Goal: Information Seeking & Learning: Compare options

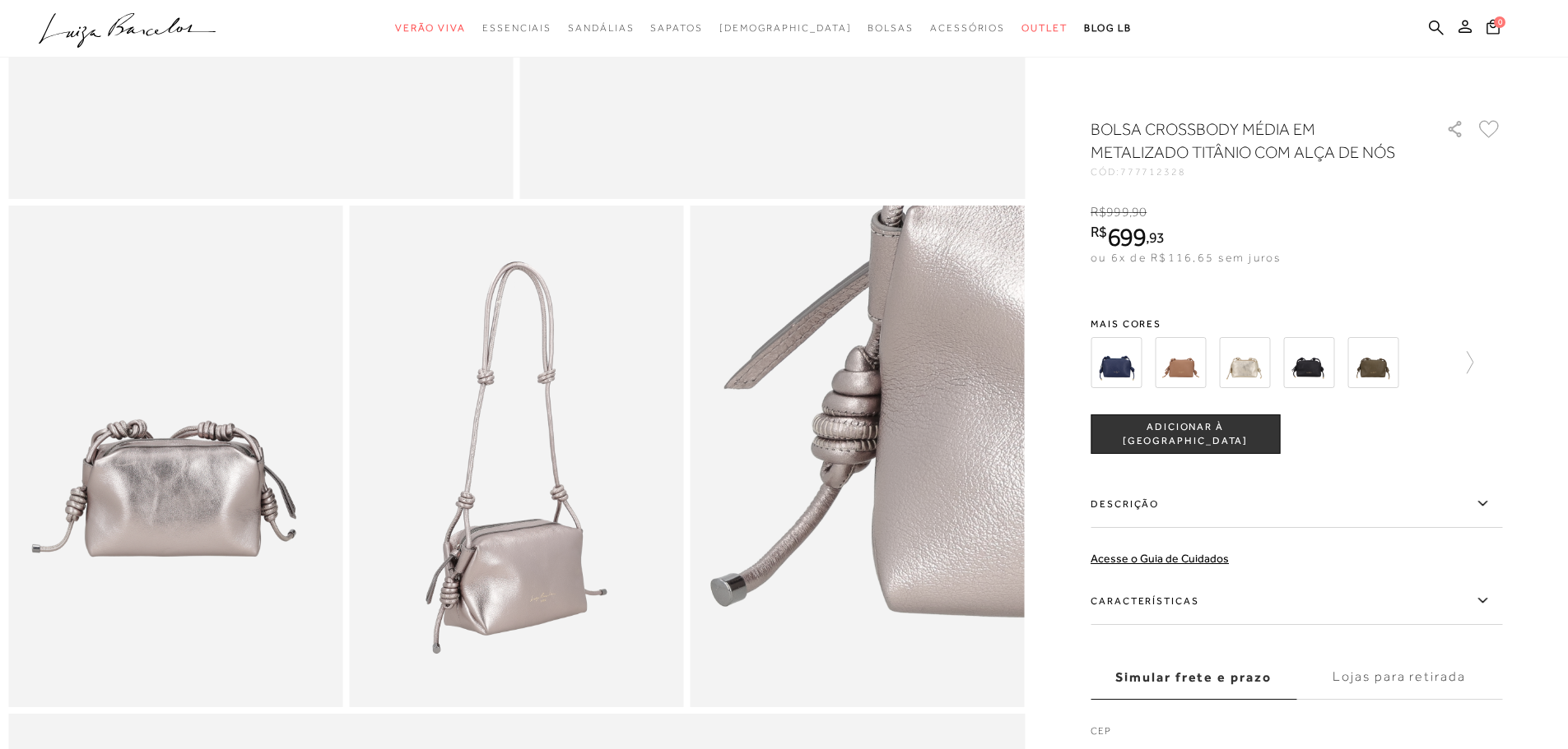
scroll to position [658, 0]
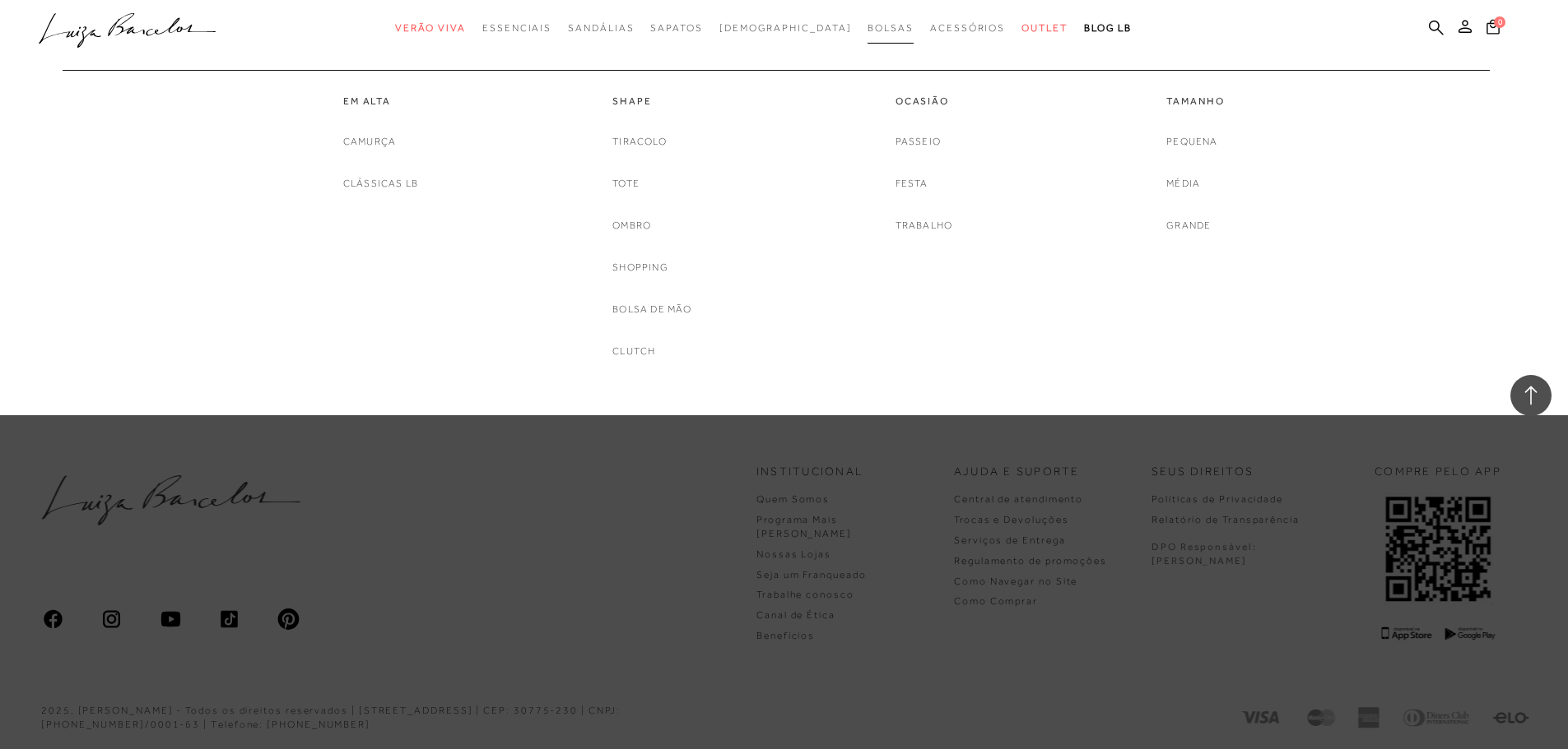
click at [868, 26] on span "Bolsas" at bounding box center [891, 28] width 46 height 12
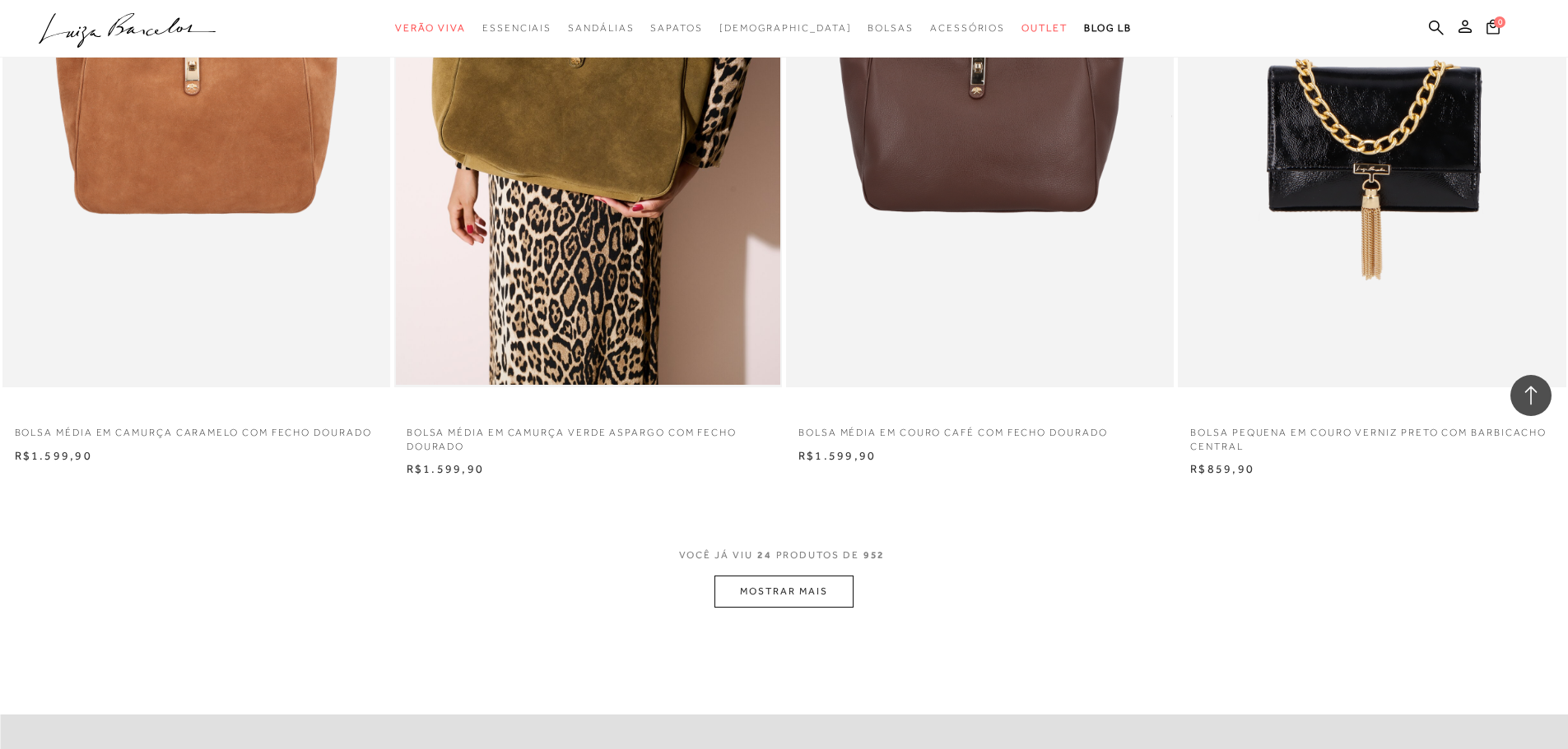
scroll to position [3866, 0]
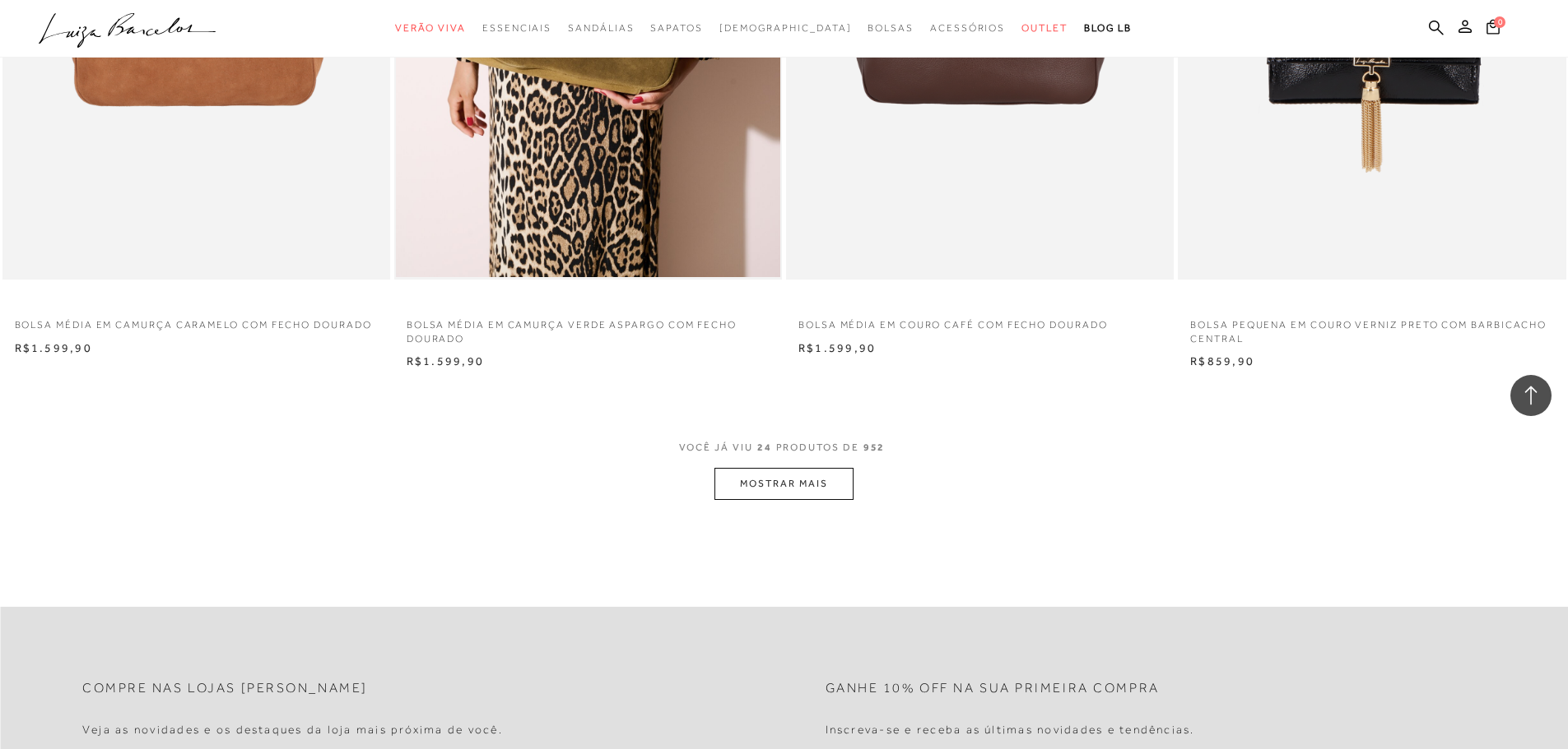
click at [783, 481] on button "MOSTRAR MAIS" at bounding box center [784, 484] width 139 height 32
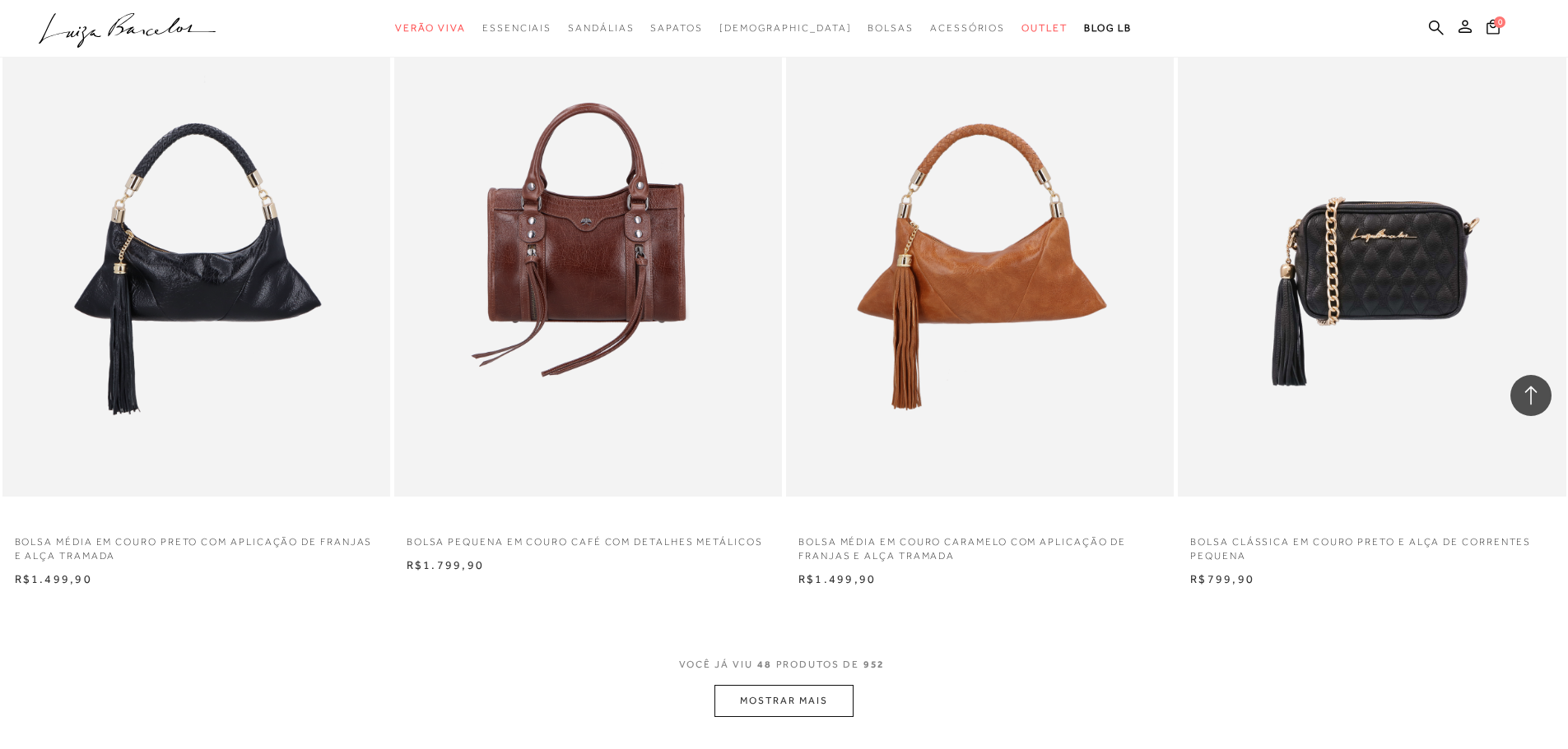
scroll to position [7814, 0]
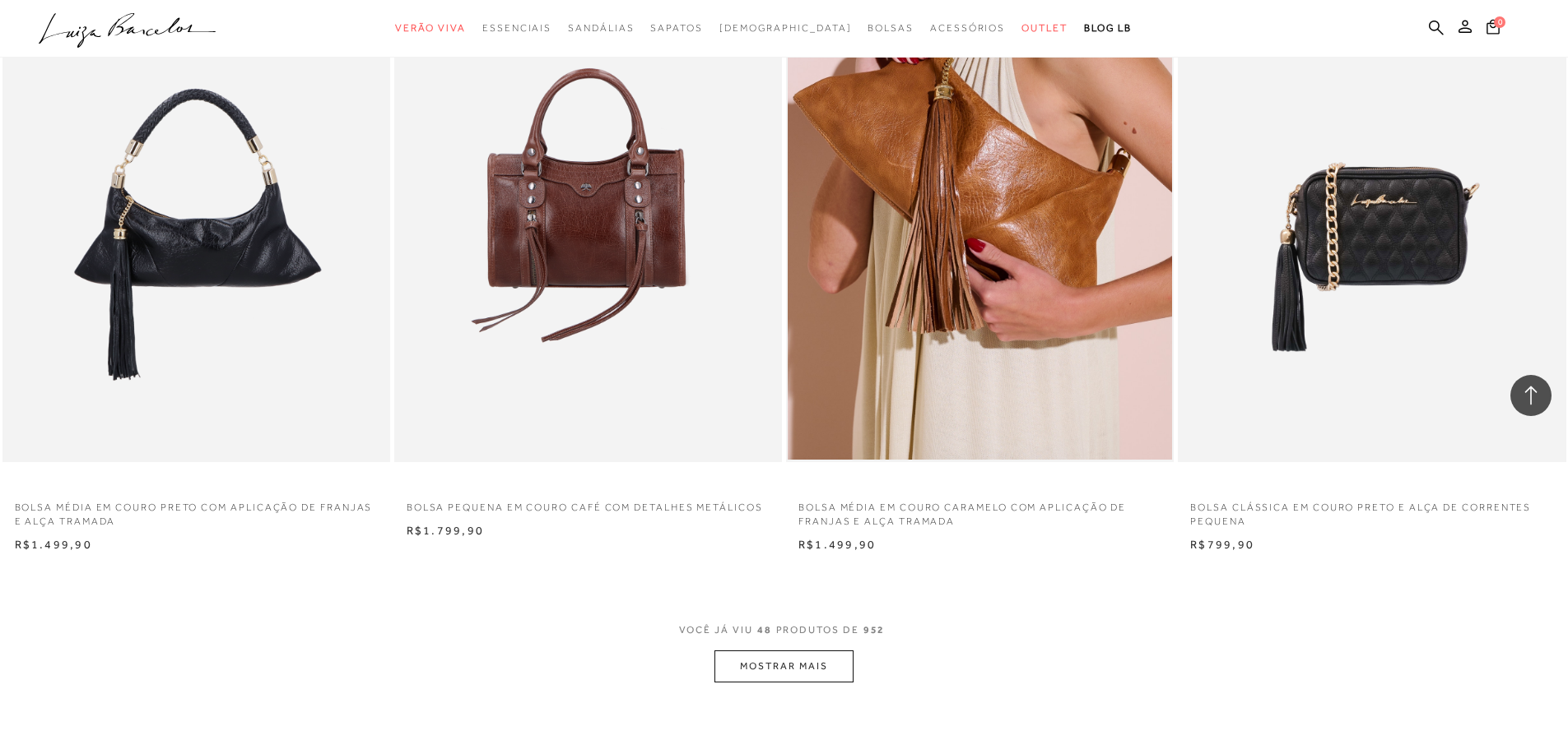
click at [822, 659] on button "MOSTRAR MAIS" at bounding box center [784, 666] width 139 height 32
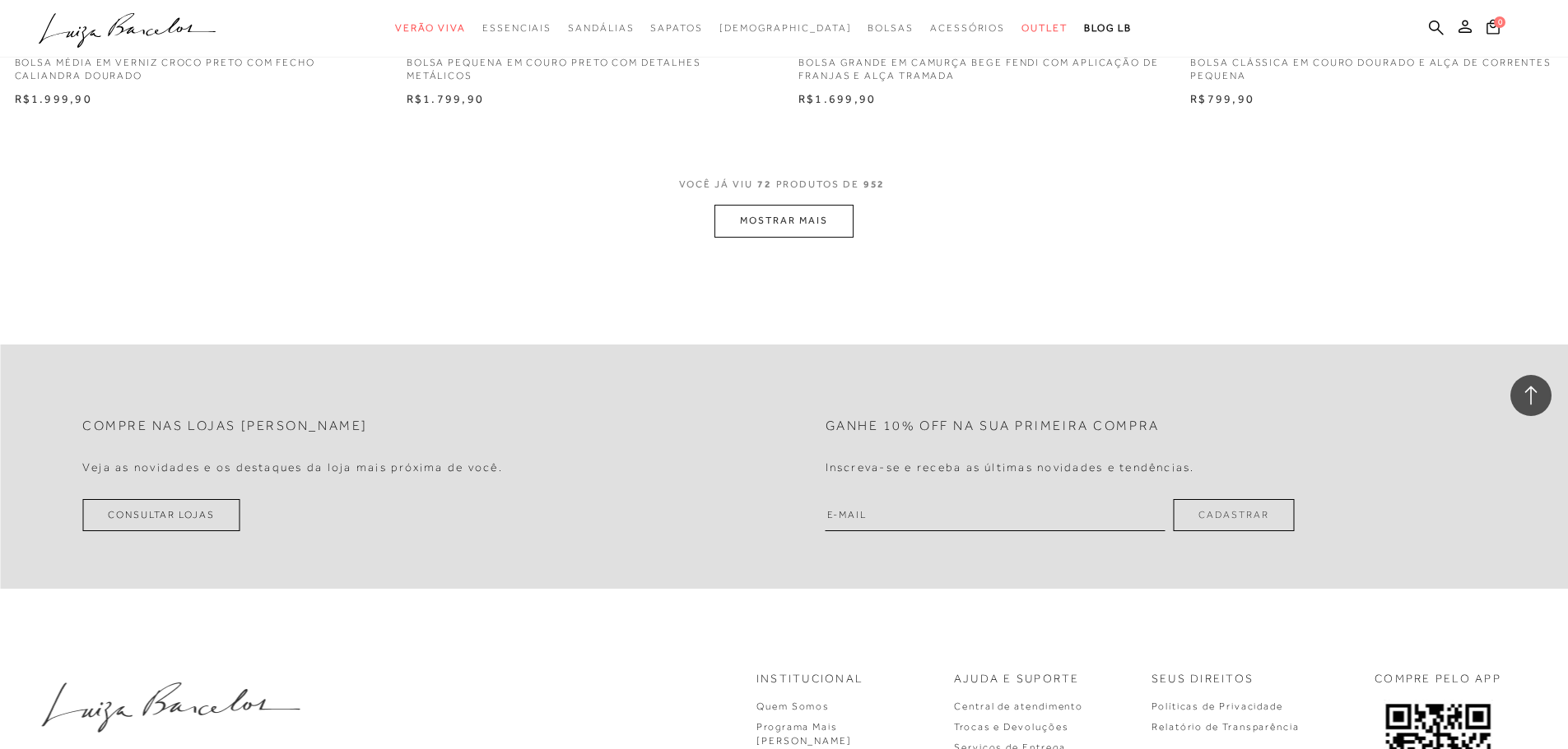
scroll to position [12420, 0]
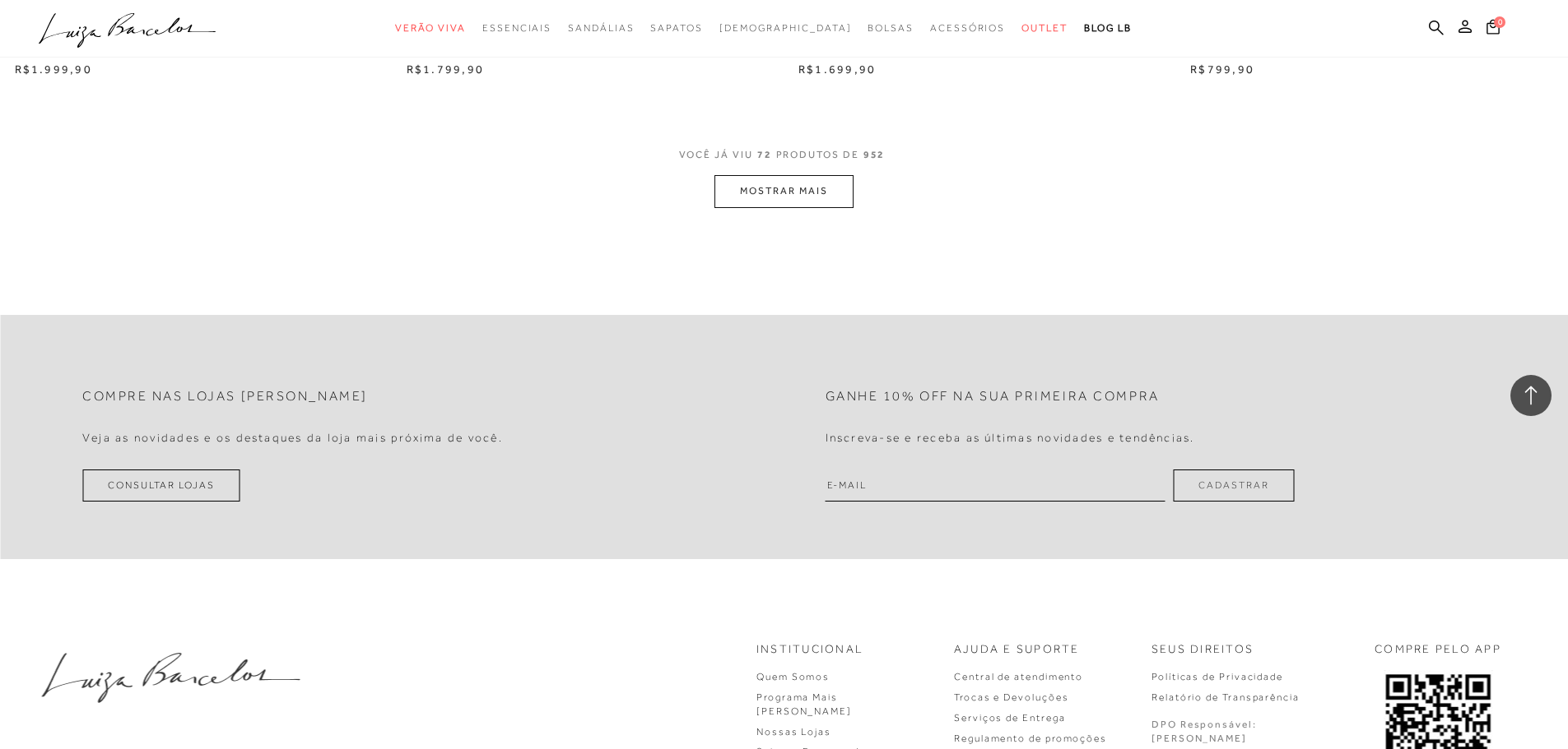
click at [785, 185] on button "MOSTRAR MAIS" at bounding box center [784, 190] width 139 height 32
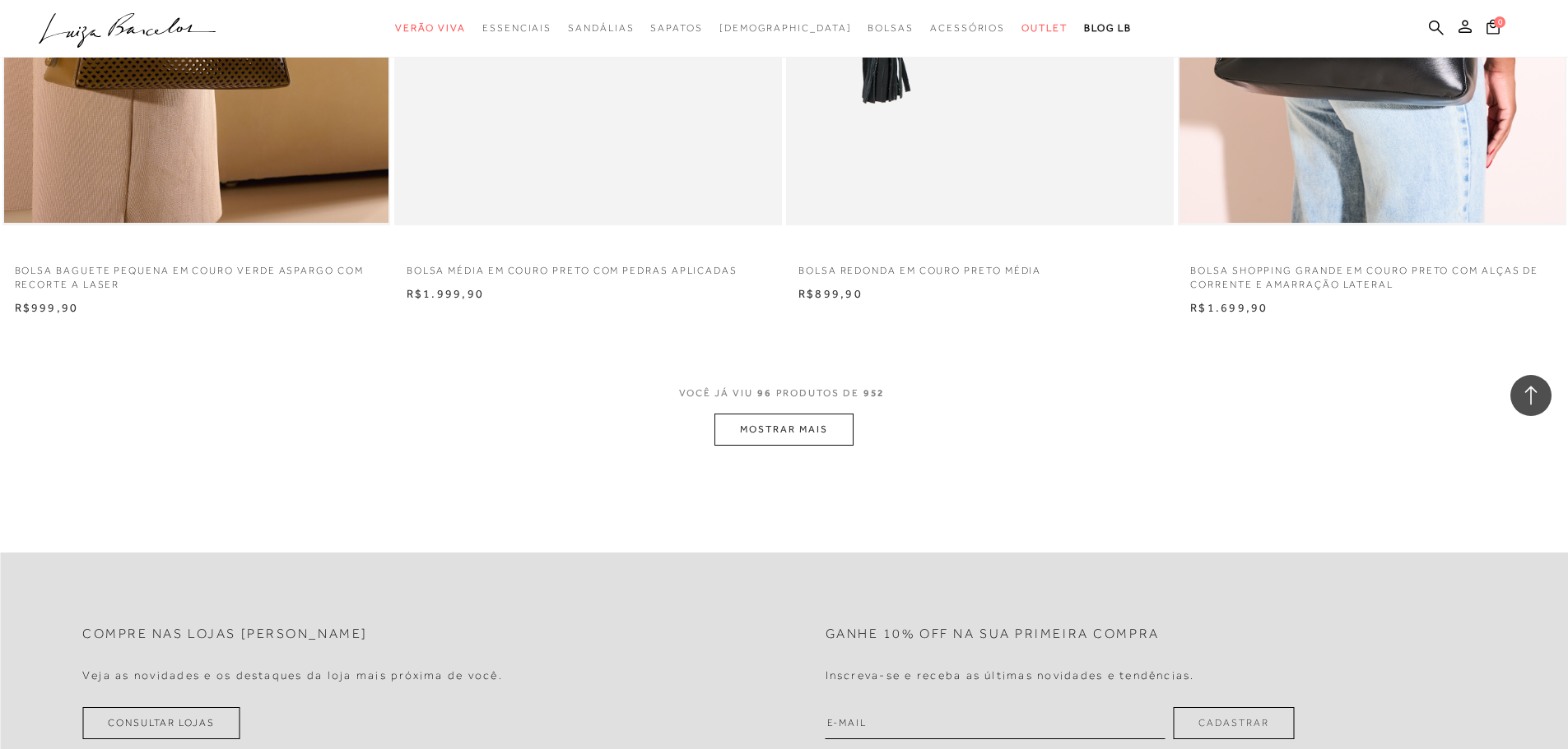
scroll to position [16367, 0]
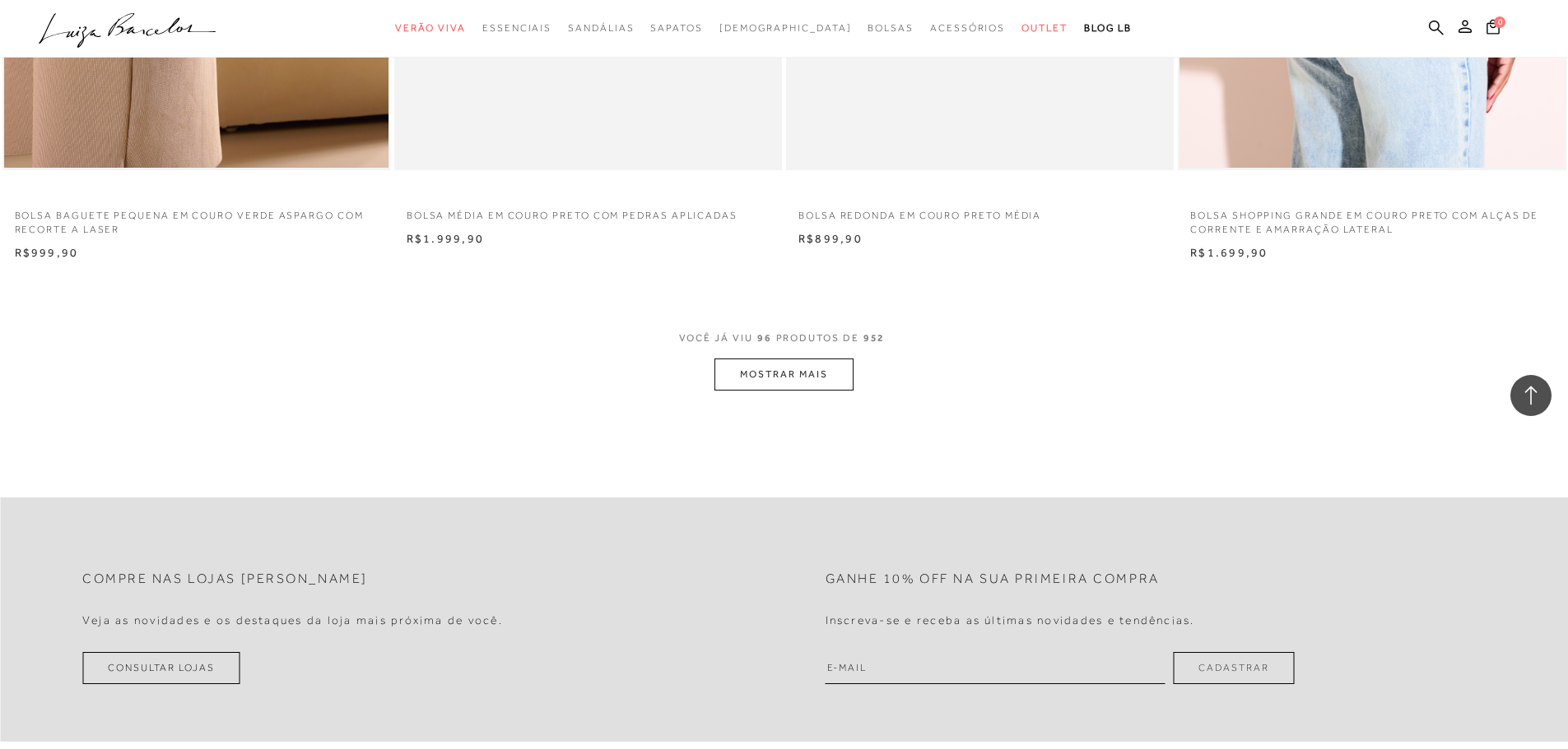
click at [794, 362] on button "MOSTRAR MAIS" at bounding box center [784, 374] width 139 height 32
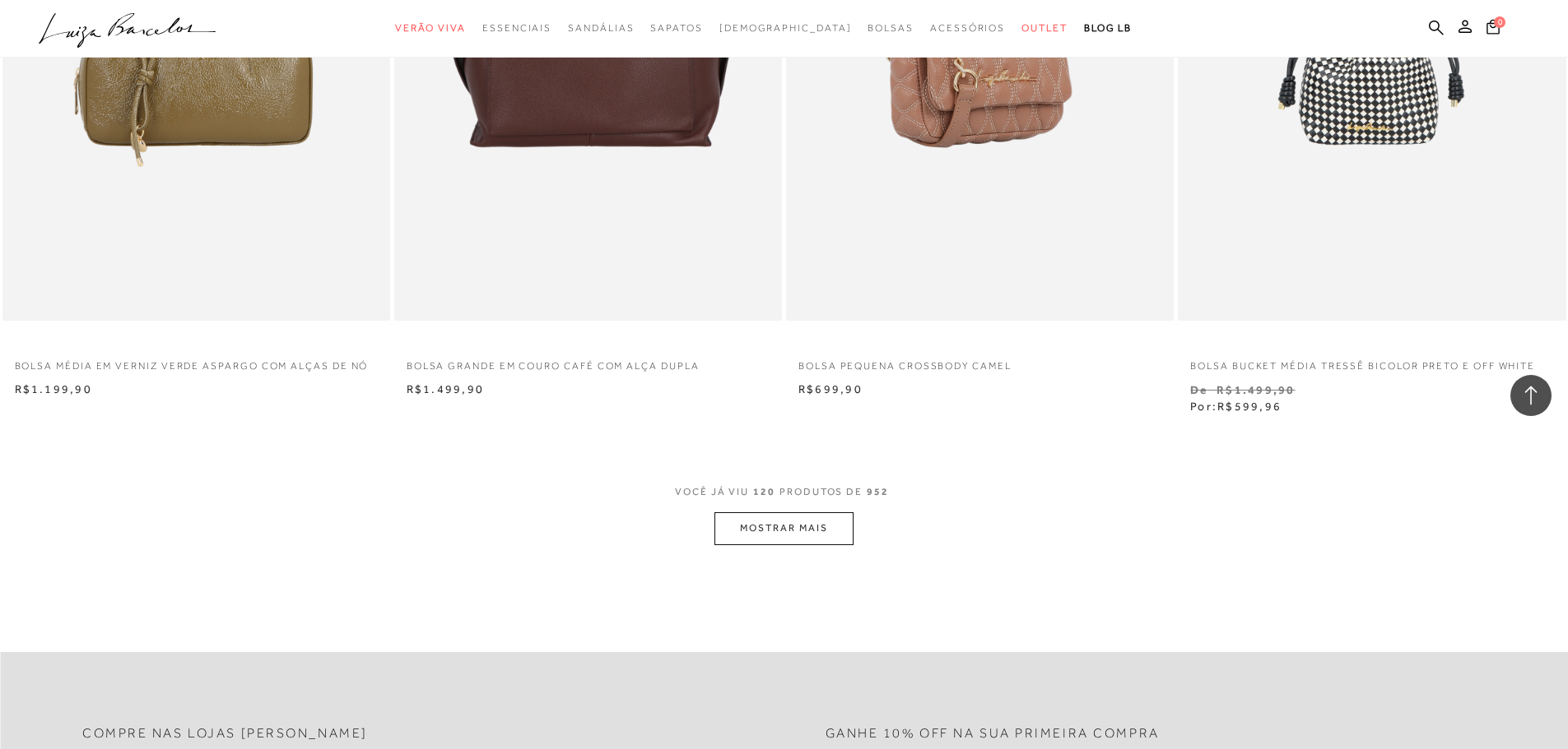
scroll to position [20562, 0]
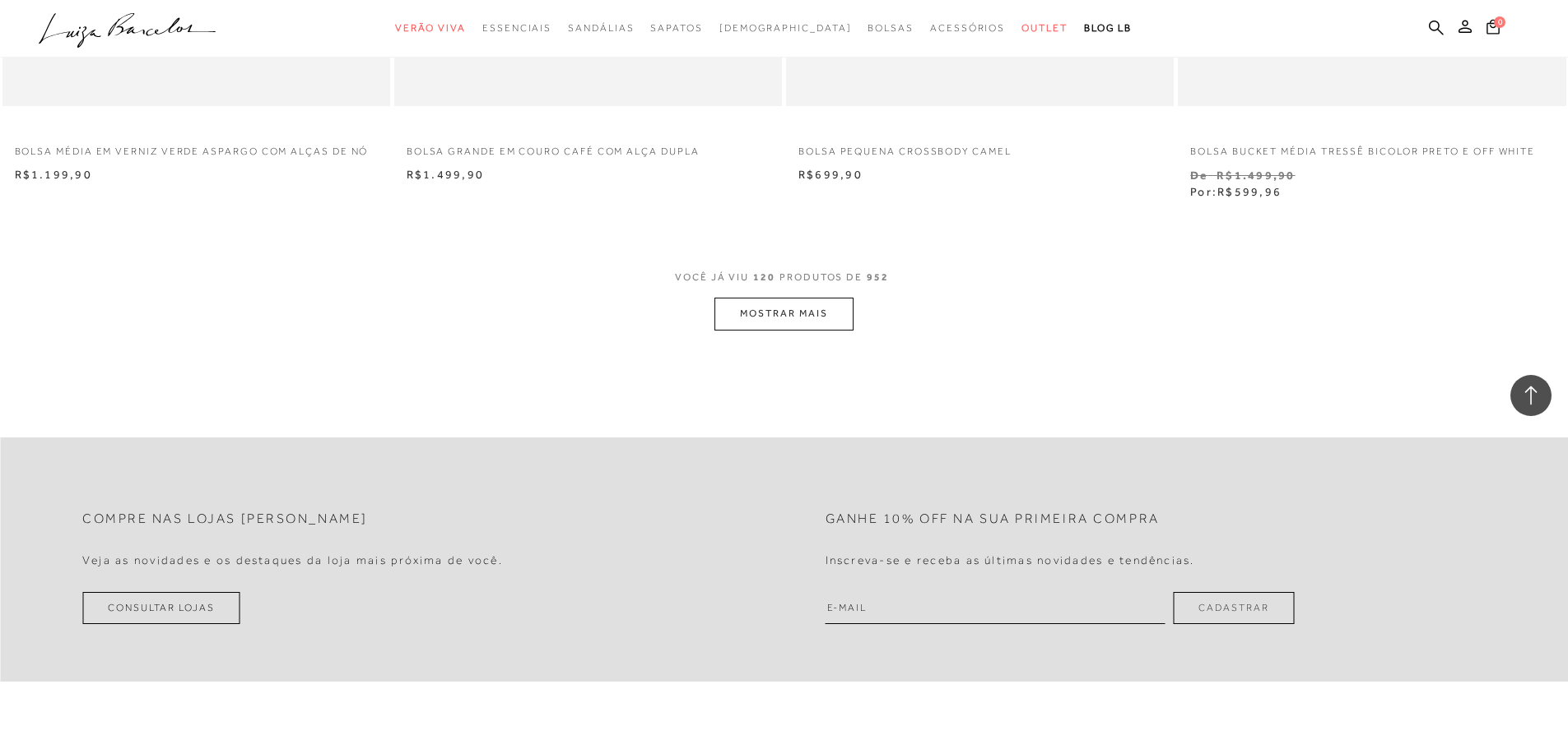
click at [811, 317] on button "MOSTRAR MAIS" at bounding box center [784, 313] width 139 height 32
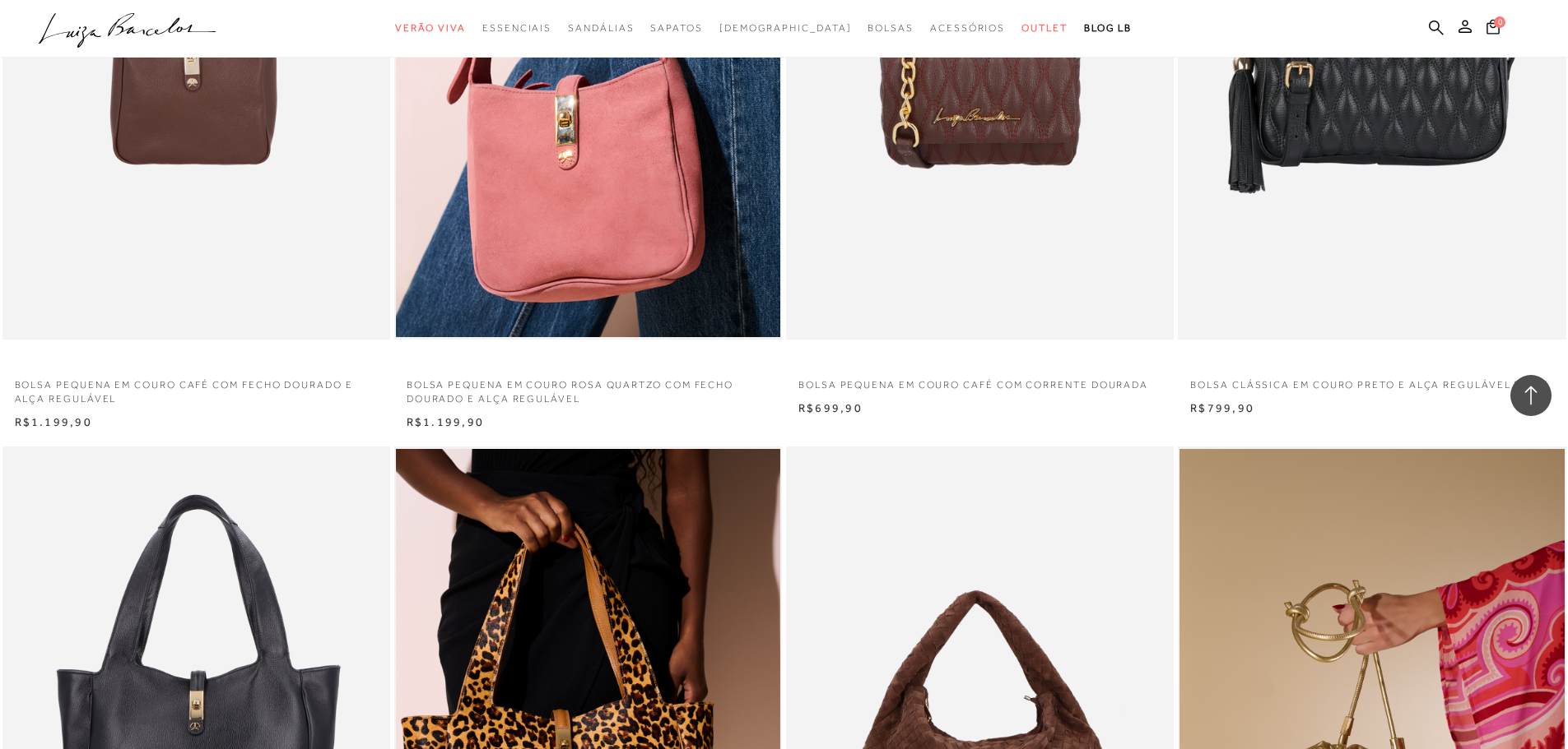
scroll to position [4853, 0]
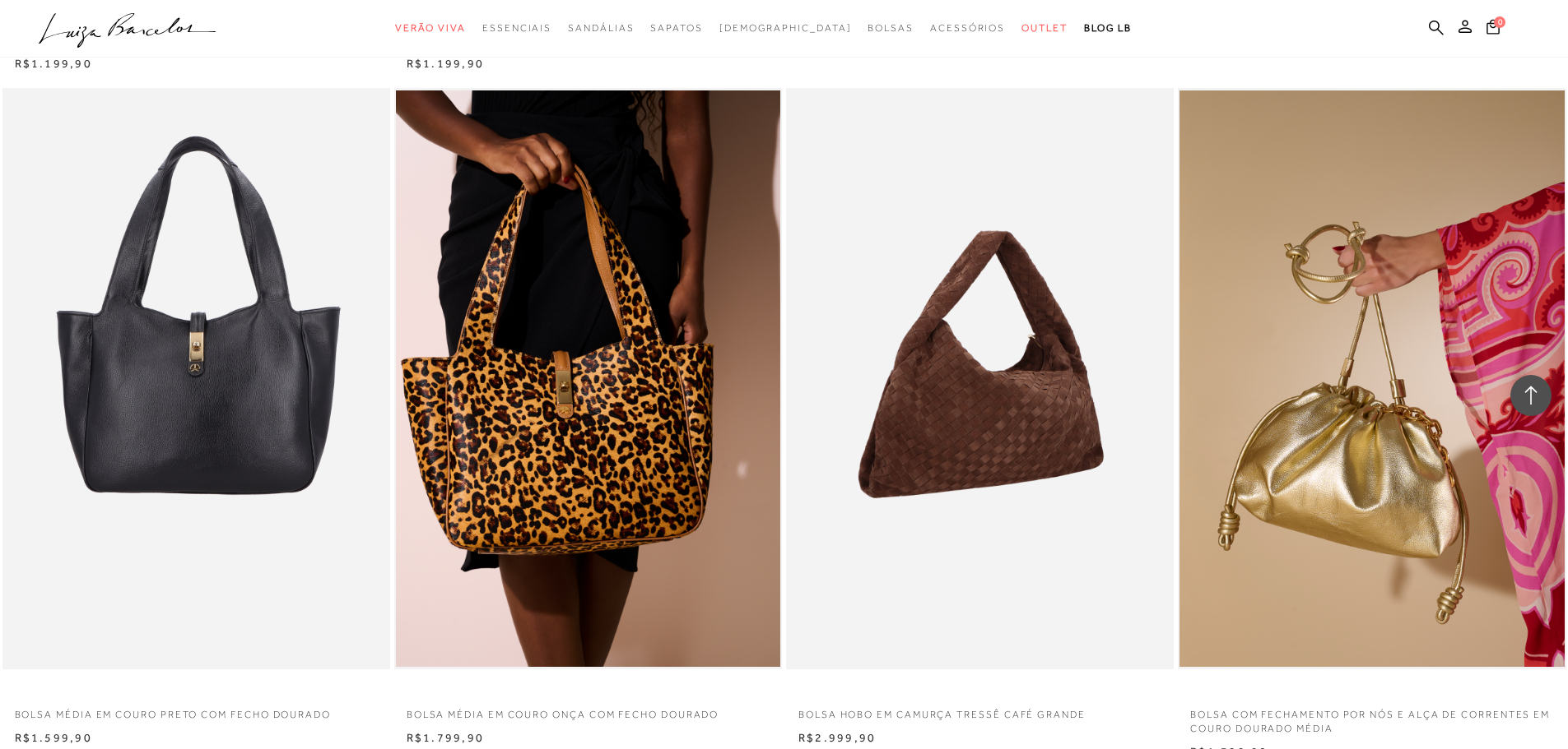
click at [999, 414] on img at bounding box center [980, 379] width 386 height 582
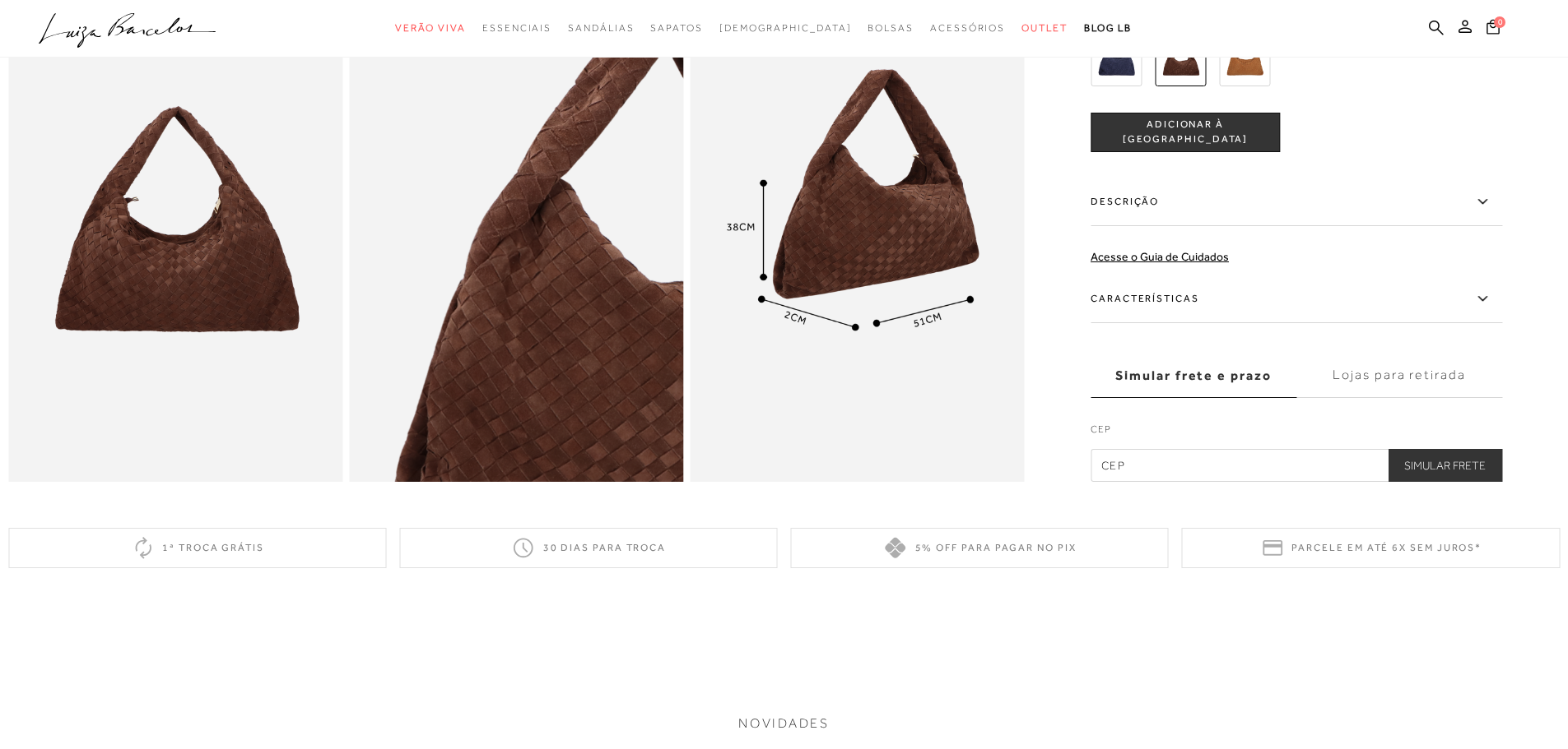
scroll to position [905, 0]
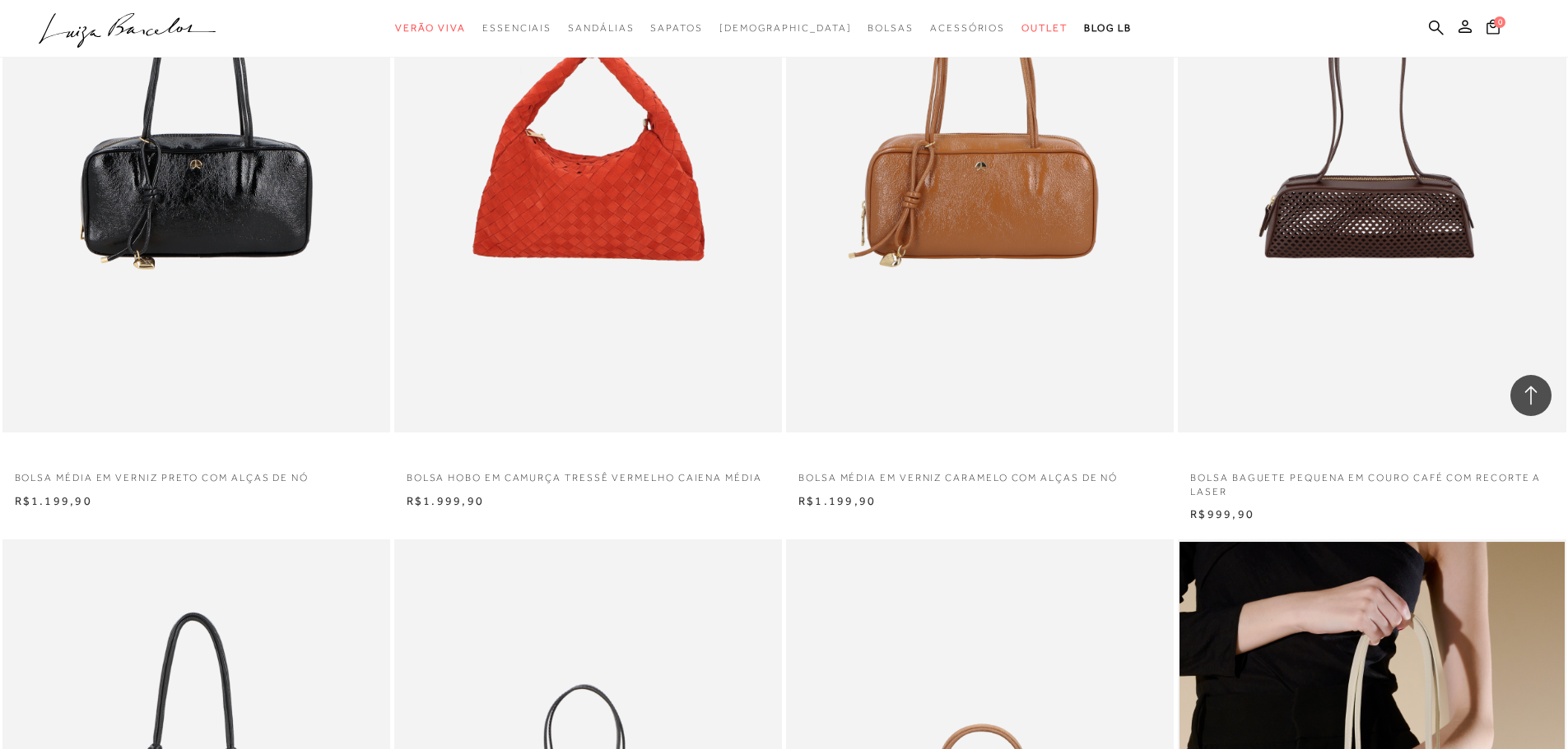
scroll to position [2138, 0]
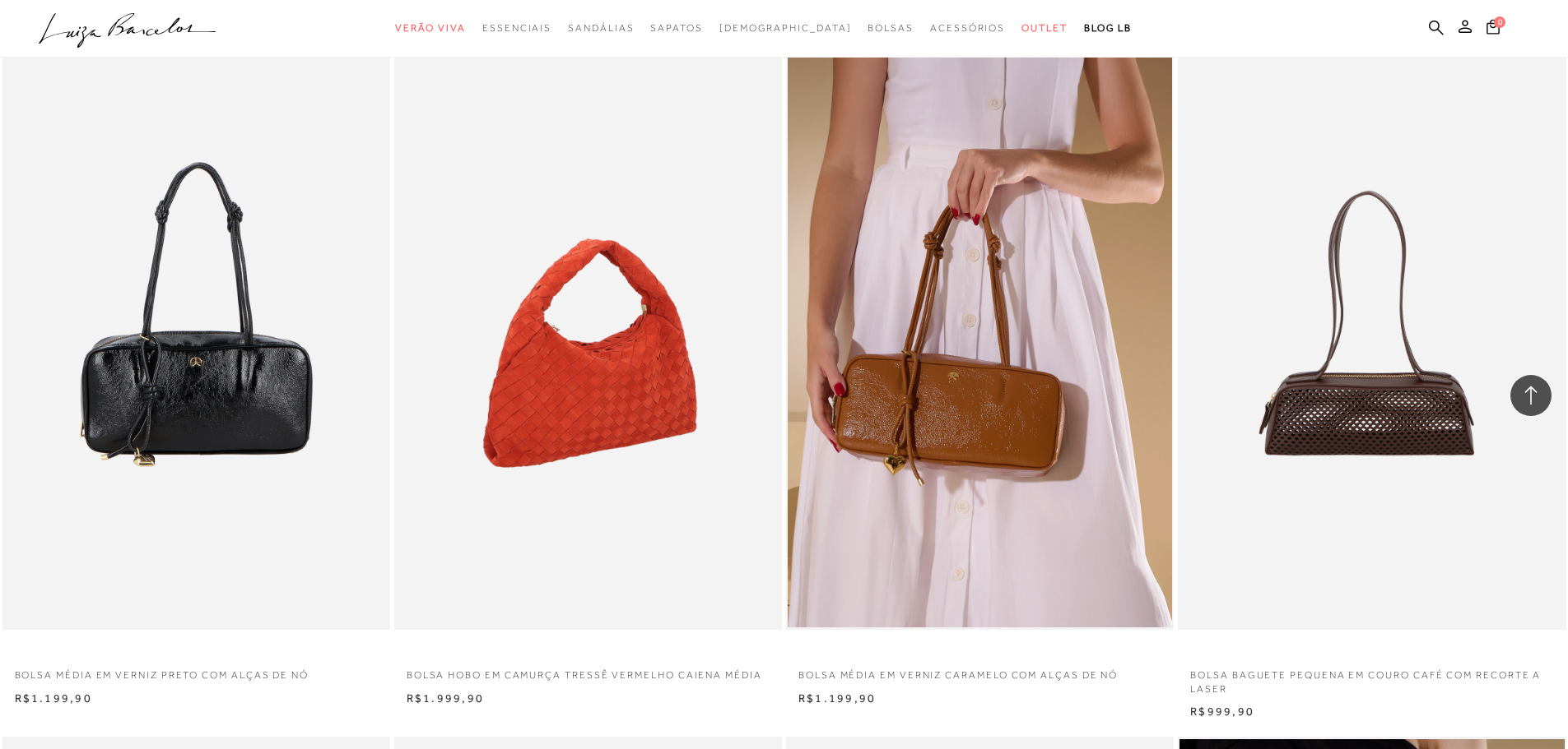
click at [676, 361] on img at bounding box center [588, 338] width 386 height 582
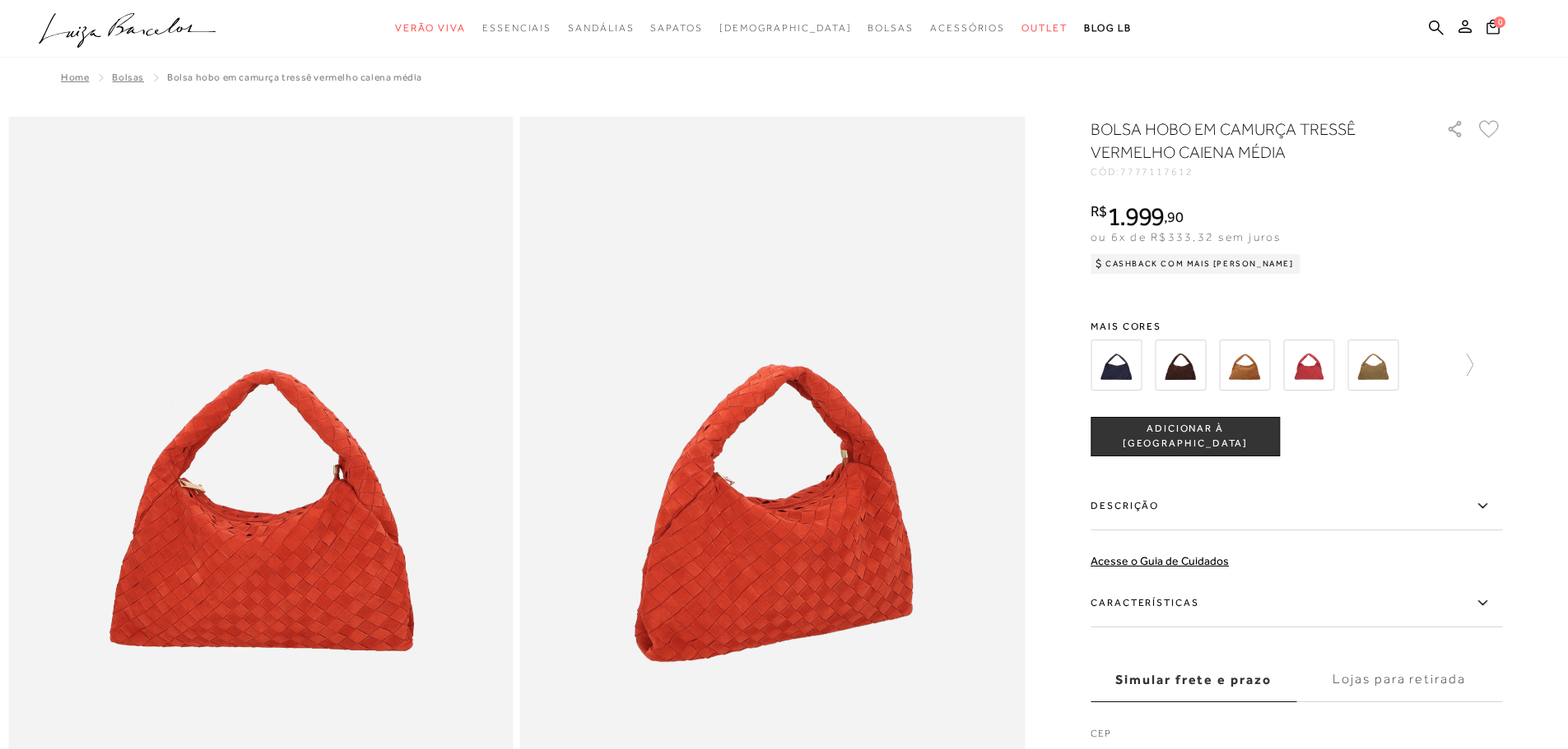
click at [1186, 362] on img at bounding box center [1179, 364] width 51 height 51
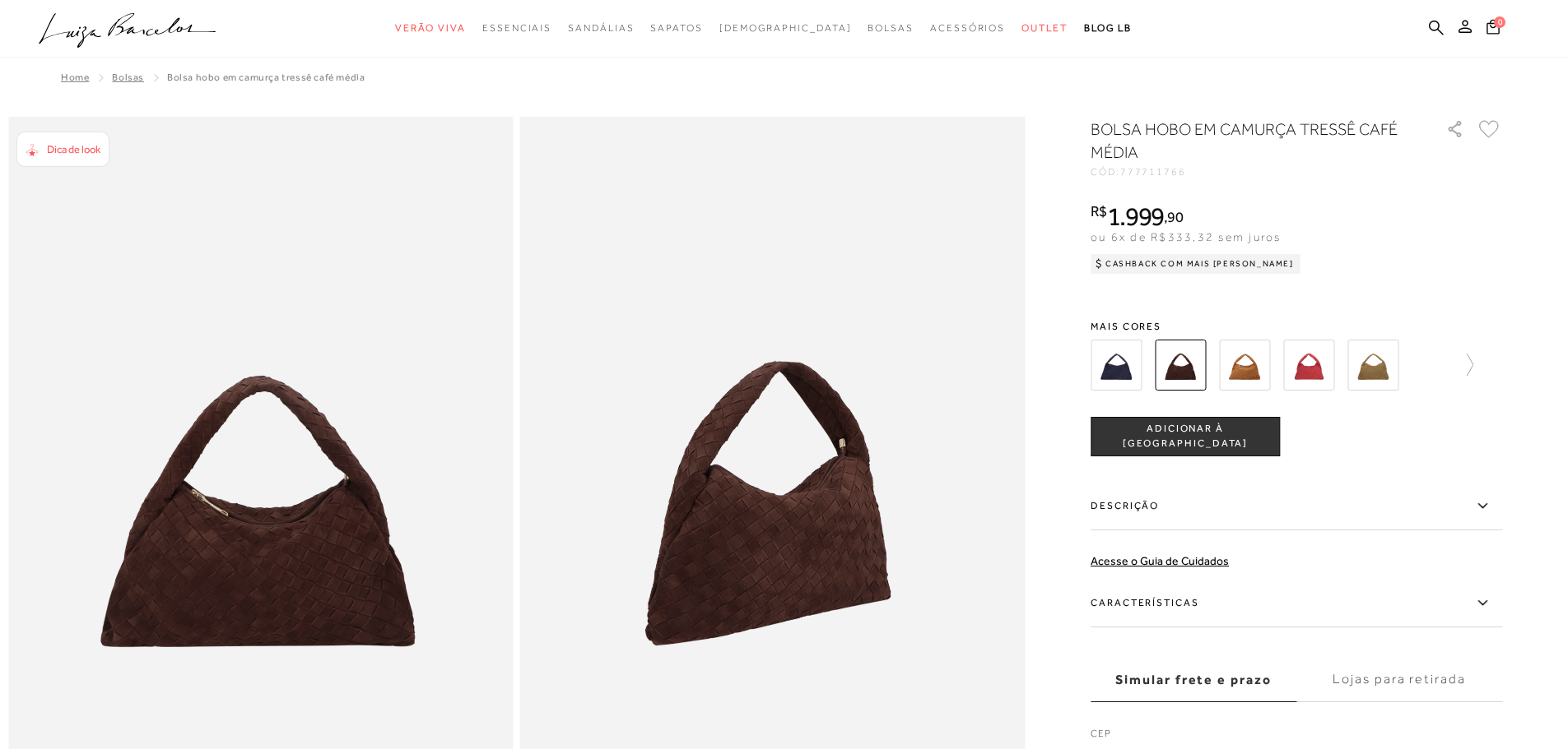
click at [1248, 362] on img at bounding box center [1244, 364] width 51 height 51
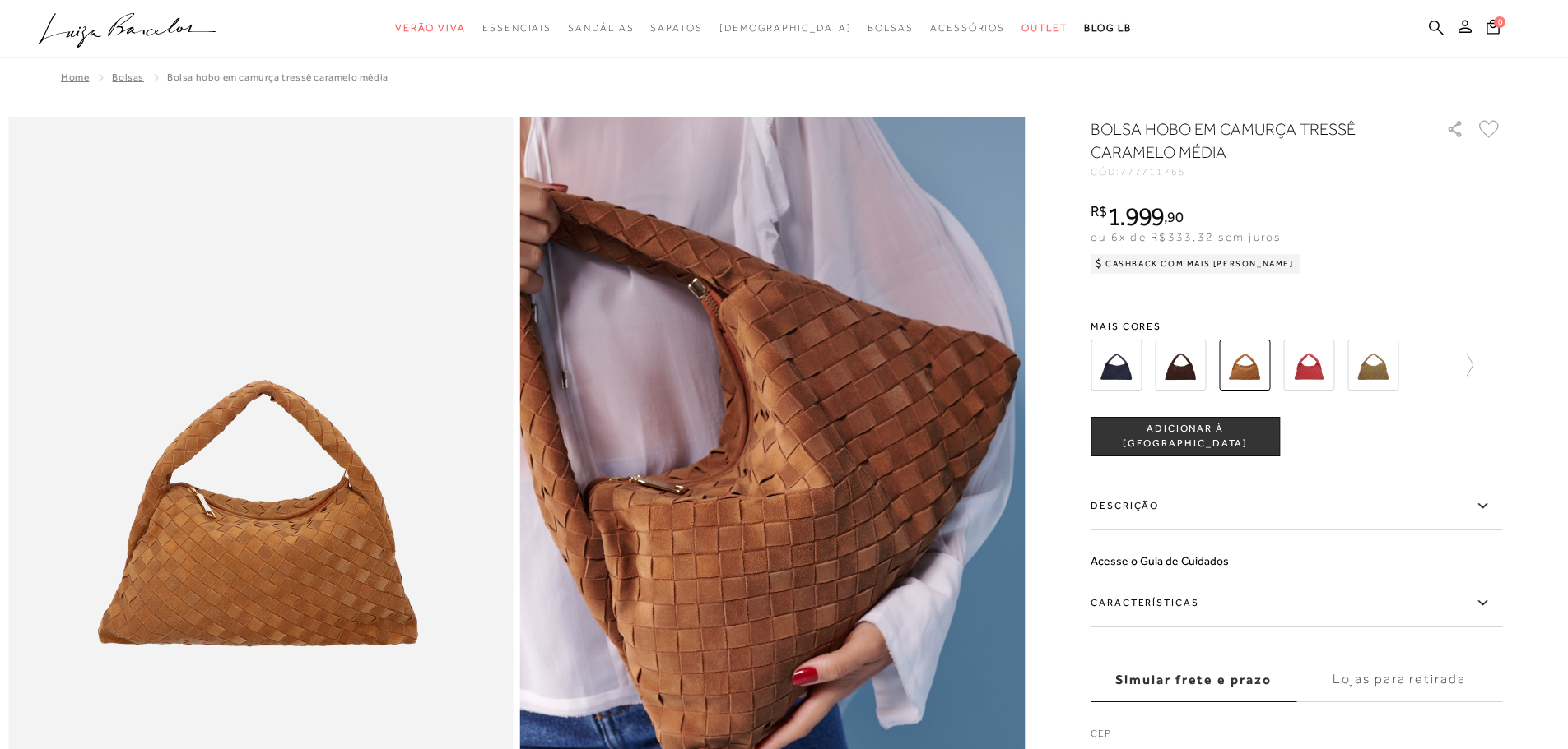
click at [1181, 362] on img at bounding box center [1179, 364] width 51 height 51
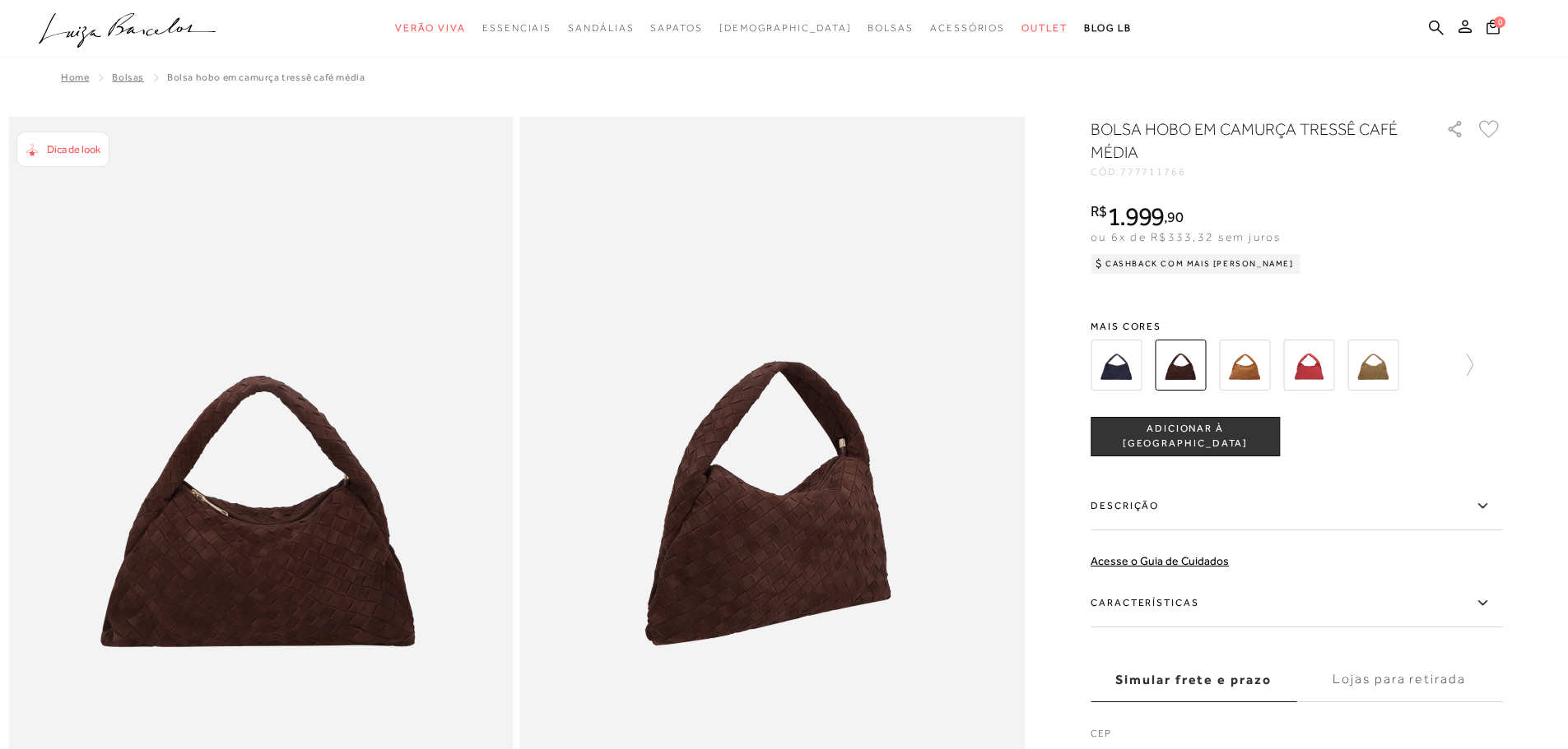
click at [1385, 362] on img at bounding box center [1372, 364] width 51 height 51
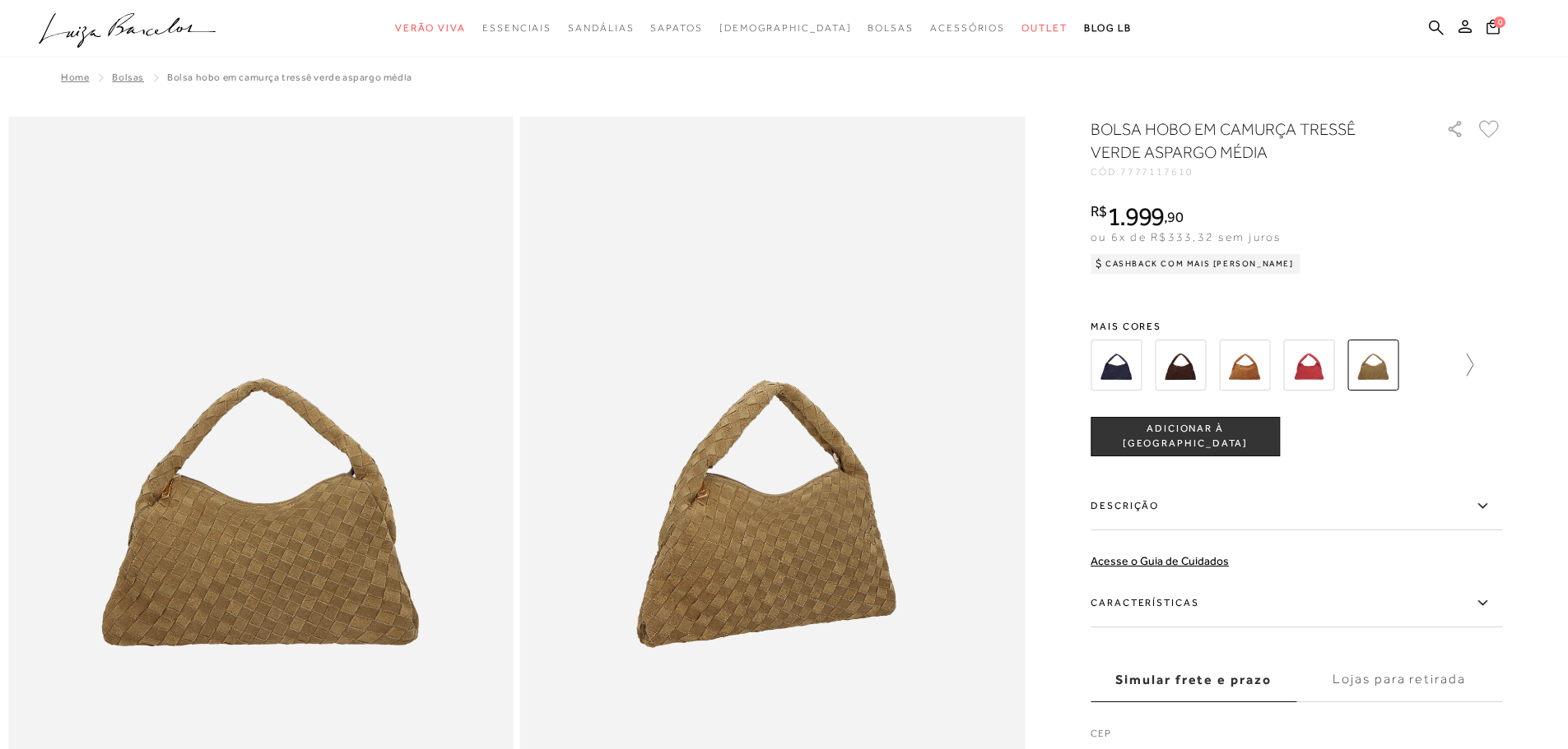
click at [1472, 366] on icon at bounding box center [1461, 365] width 23 height 23
click at [1281, 369] on img at bounding box center [1273, 364] width 51 height 51
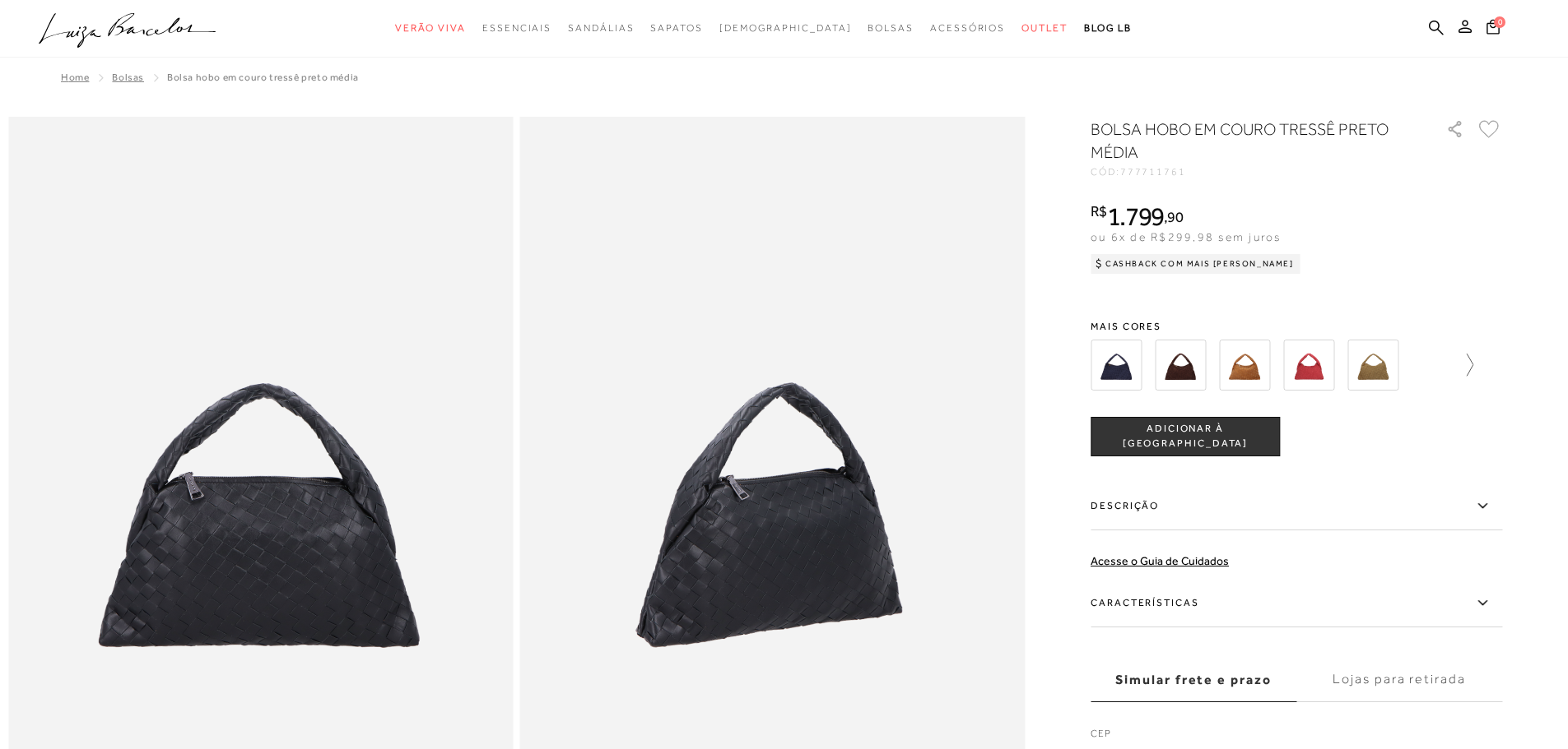
click at [1473, 364] on icon at bounding box center [1461, 365] width 23 height 23
click at [1225, 366] on img at bounding box center [1208, 364] width 51 height 51
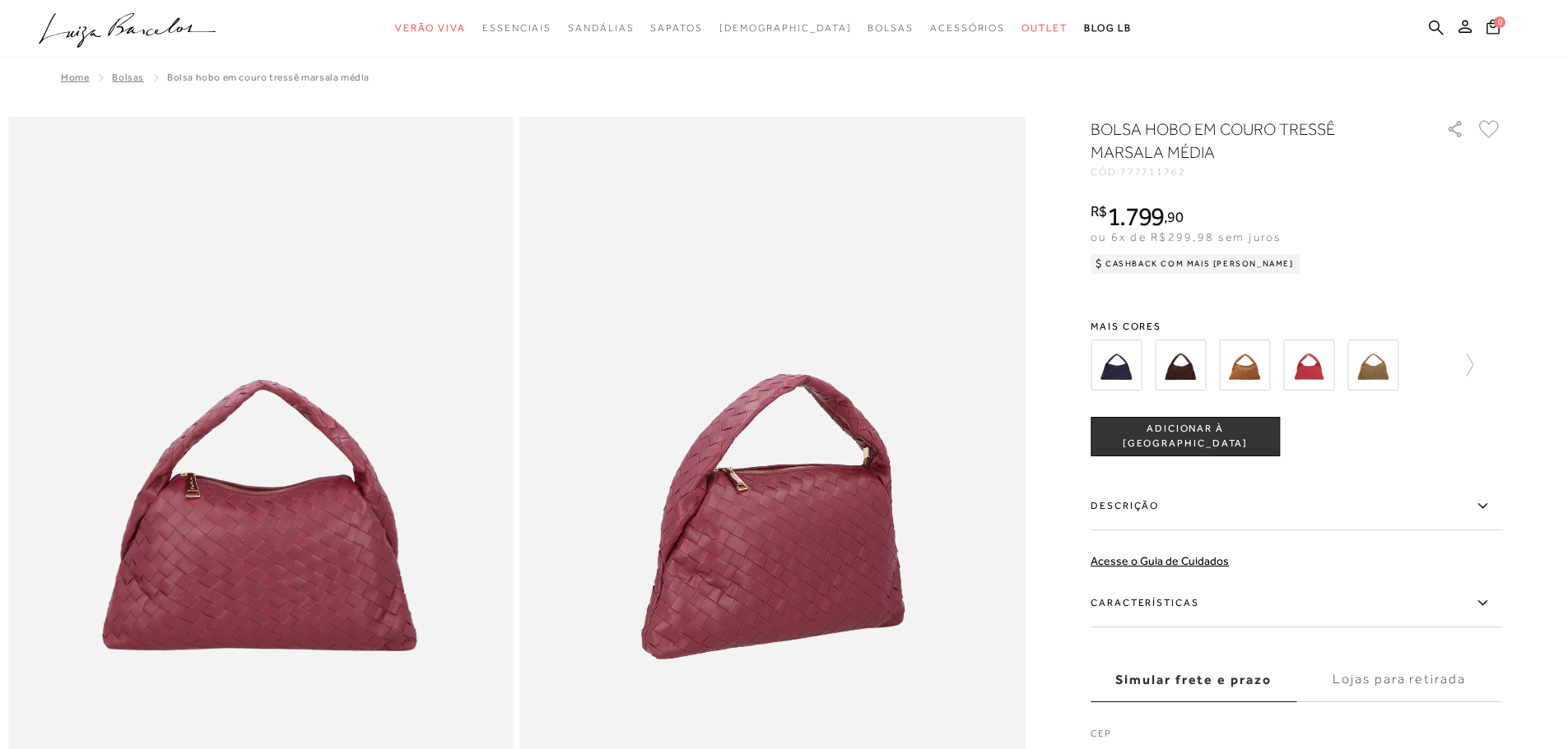
click at [1205, 370] on img at bounding box center [1179, 364] width 51 height 51
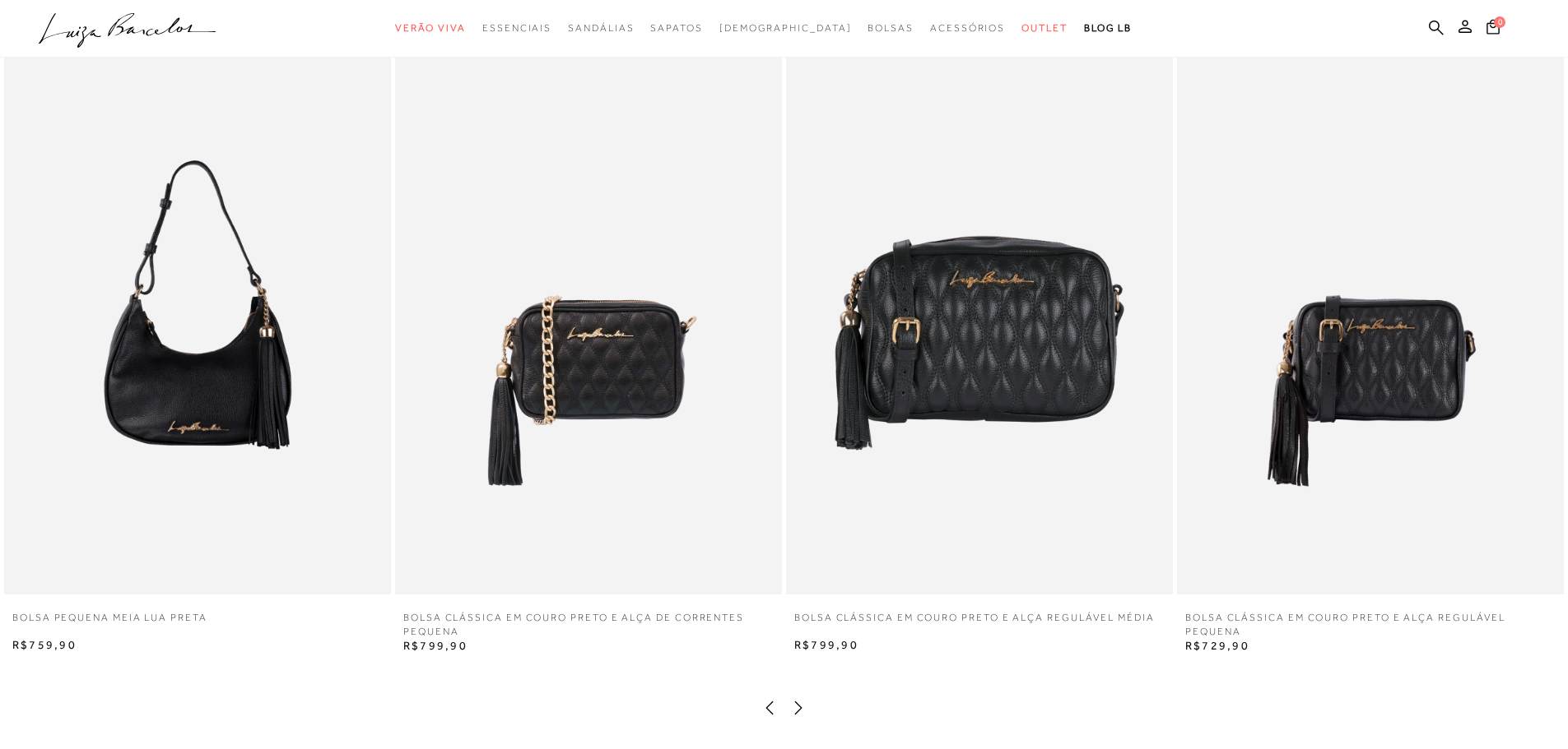
scroll to position [1645, 0]
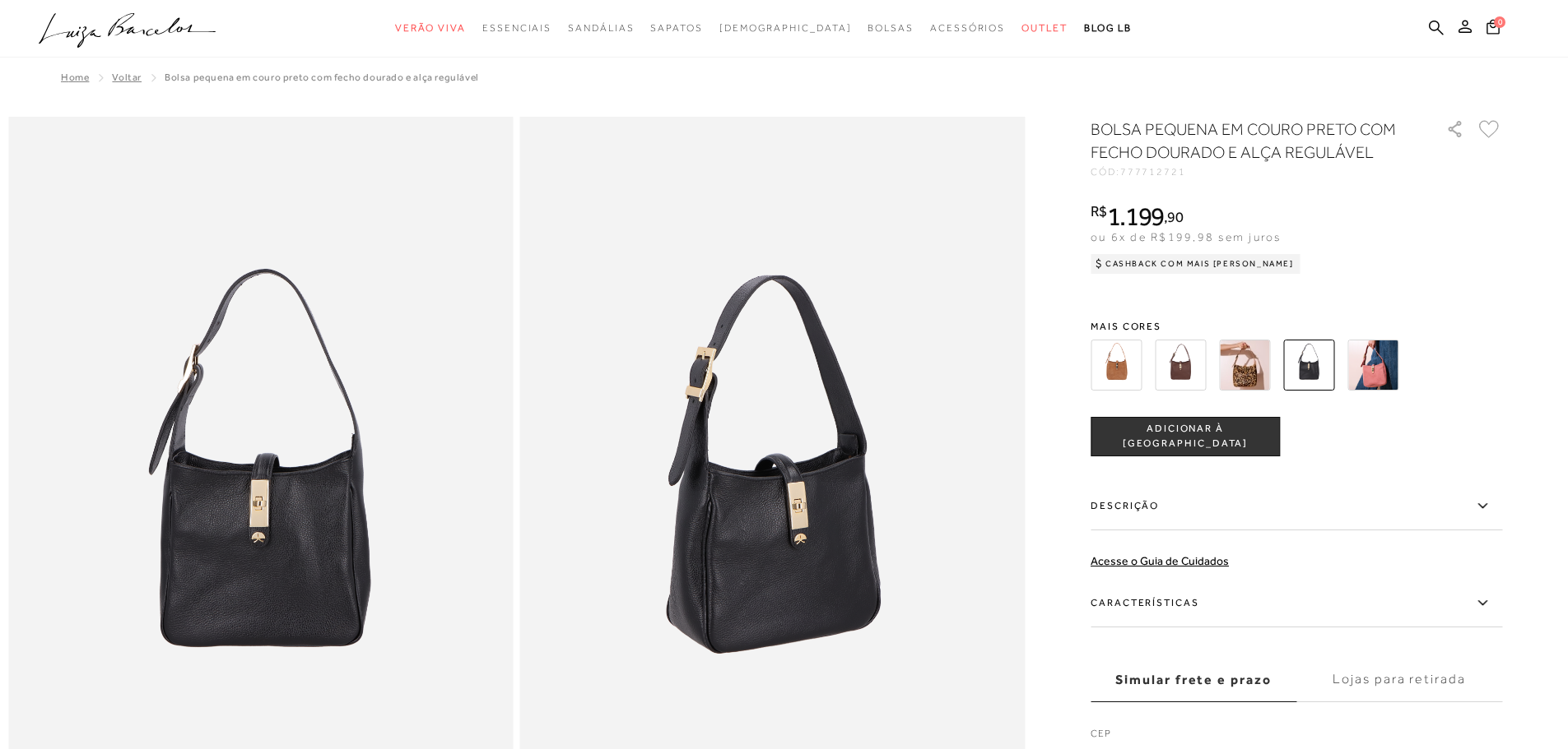
click at [1120, 360] on img at bounding box center [1115, 364] width 51 height 51
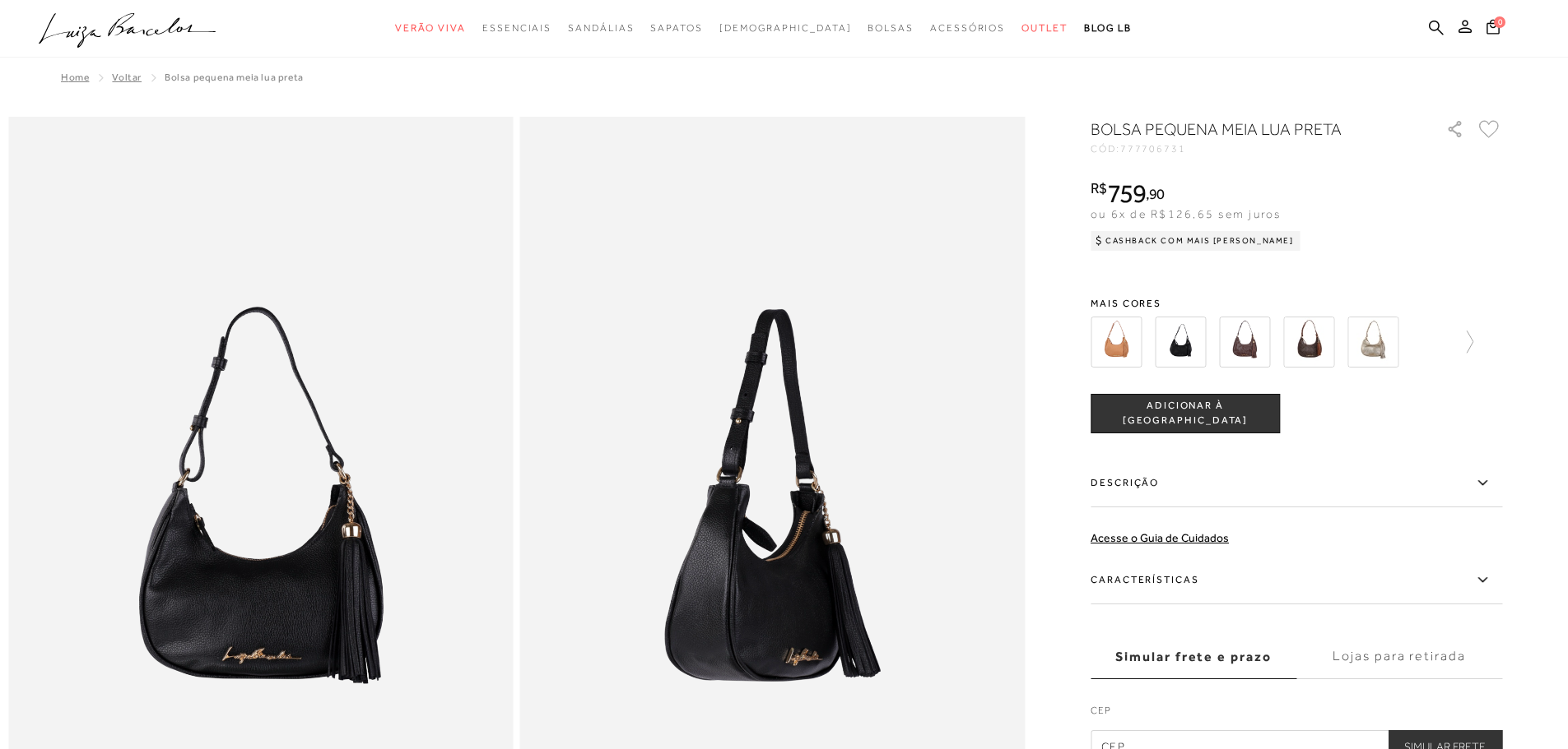
click at [1262, 341] on img at bounding box center [1244, 341] width 51 height 51
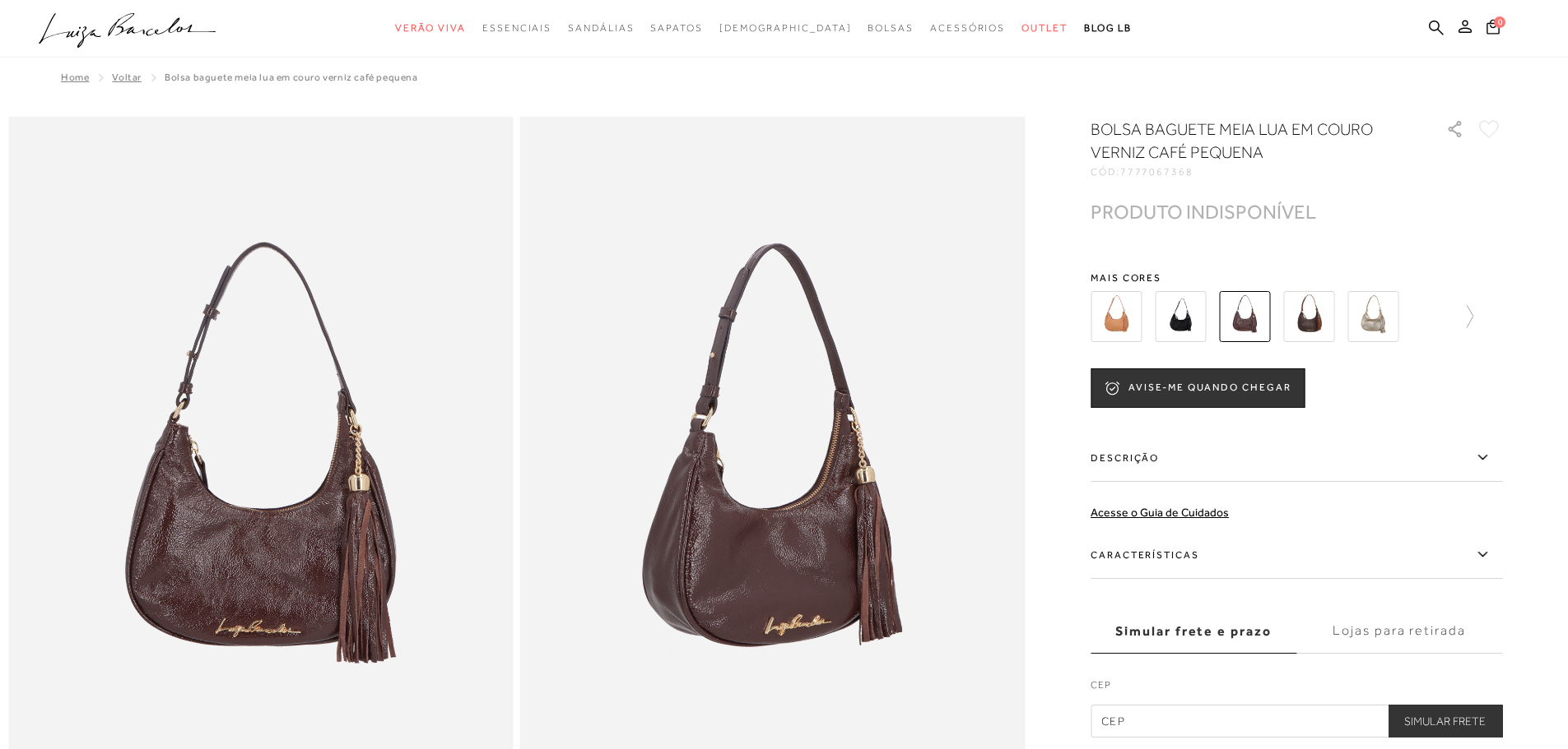
click at [1392, 326] on img at bounding box center [1372, 316] width 51 height 51
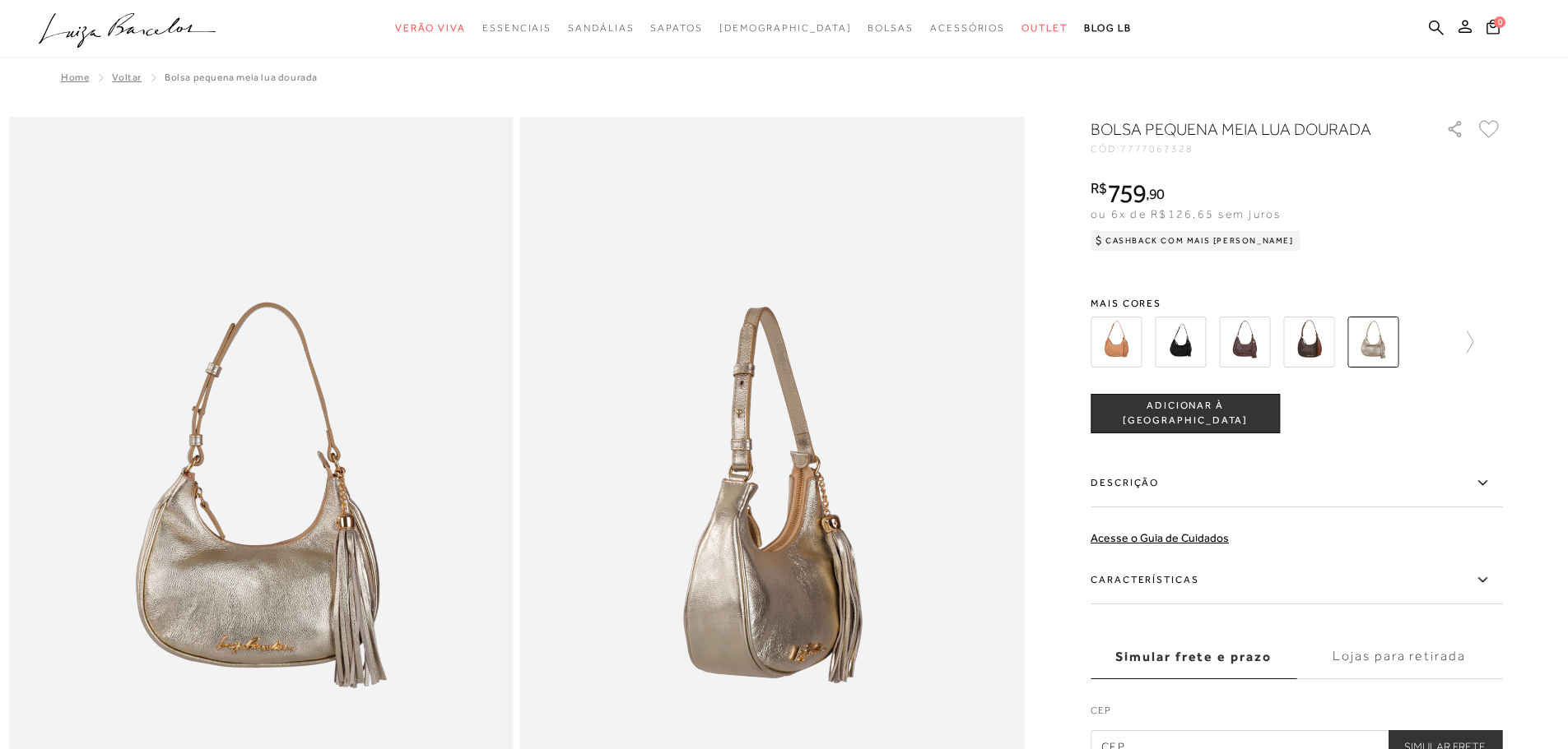
click at [1322, 331] on img at bounding box center [1308, 341] width 51 height 51
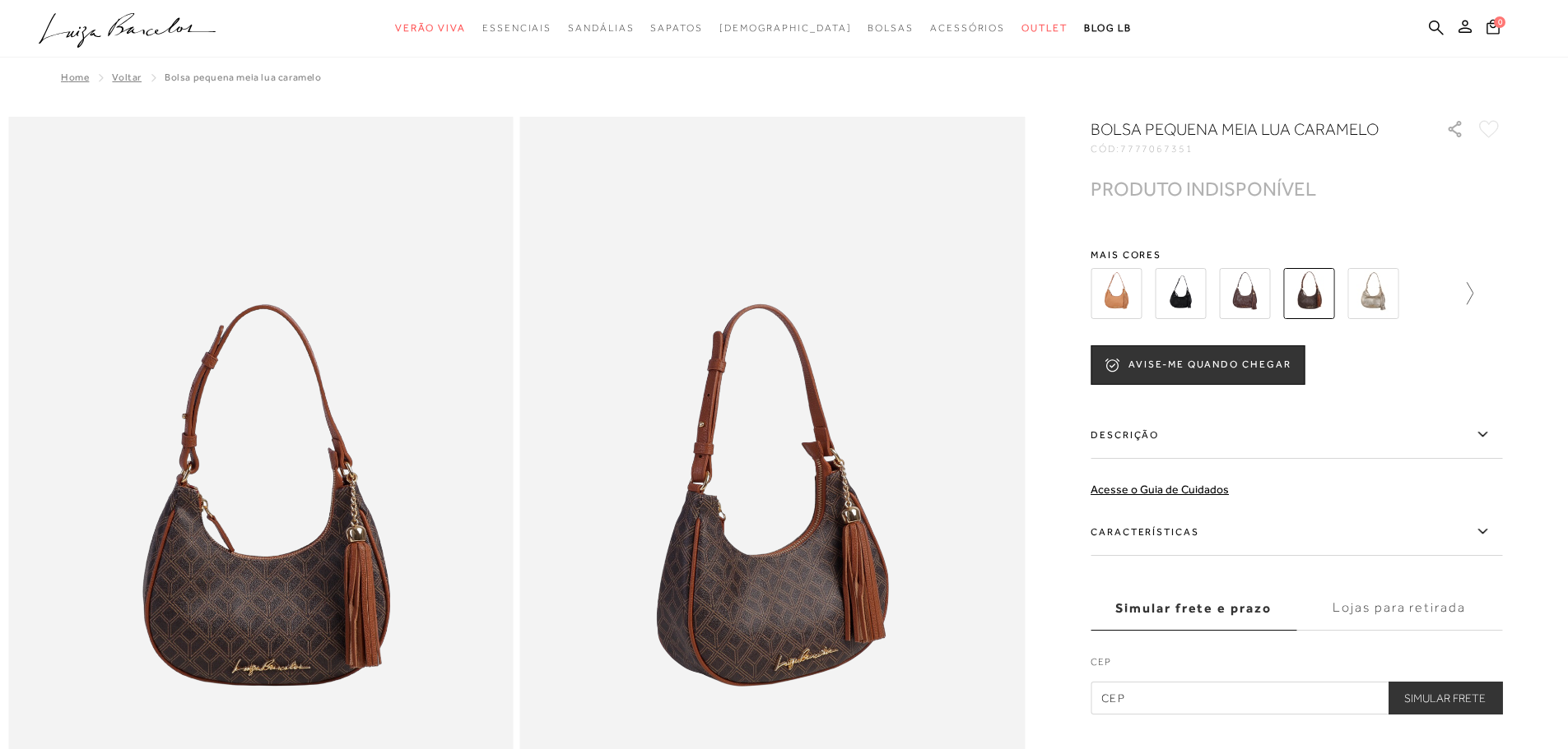
click at [1473, 290] on icon at bounding box center [1461, 293] width 23 height 23
click at [1411, 298] on img at bounding box center [1401, 293] width 51 height 51
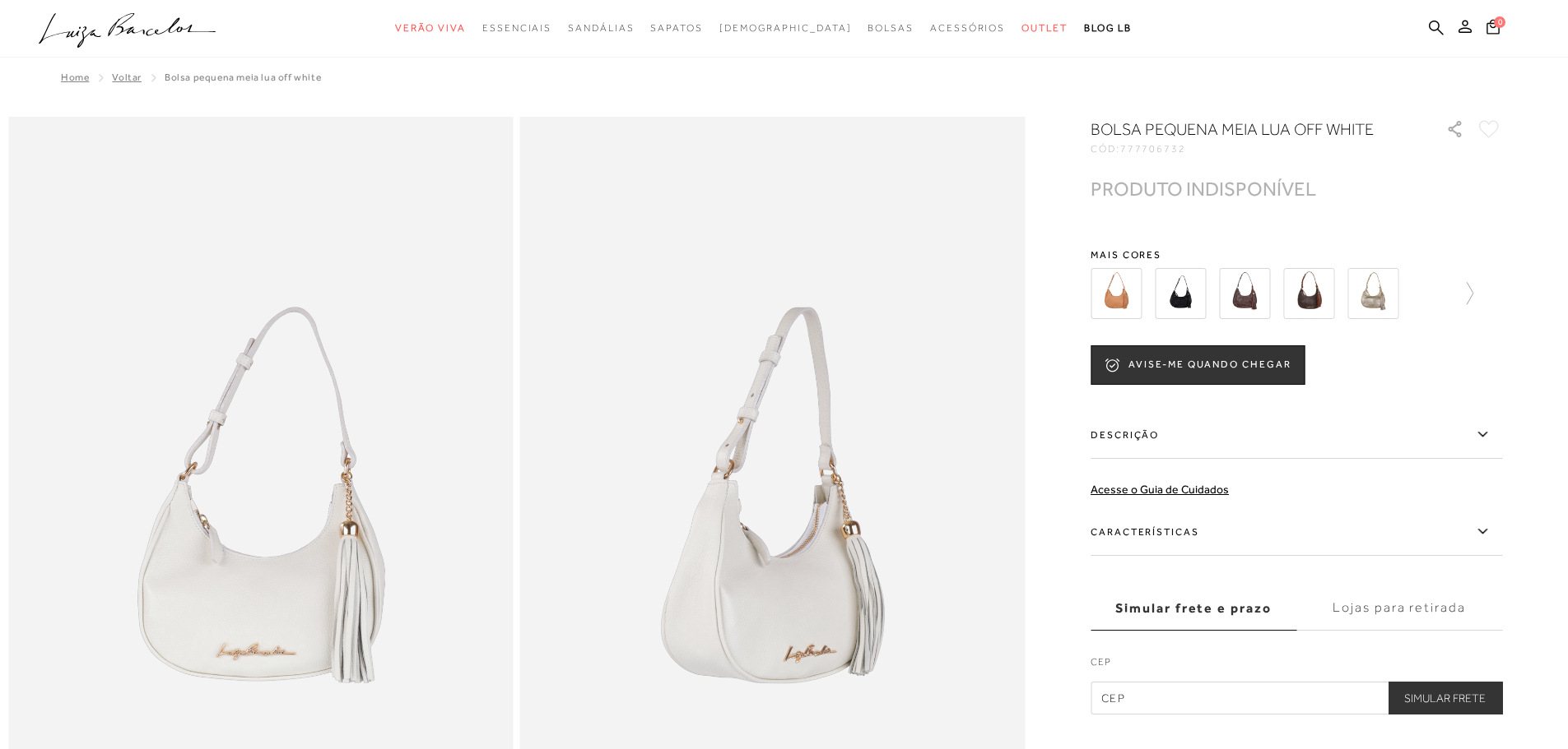
click at [1122, 291] on img at bounding box center [1115, 293] width 51 height 51
